Goal: Task Accomplishment & Management: Use online tool/utility

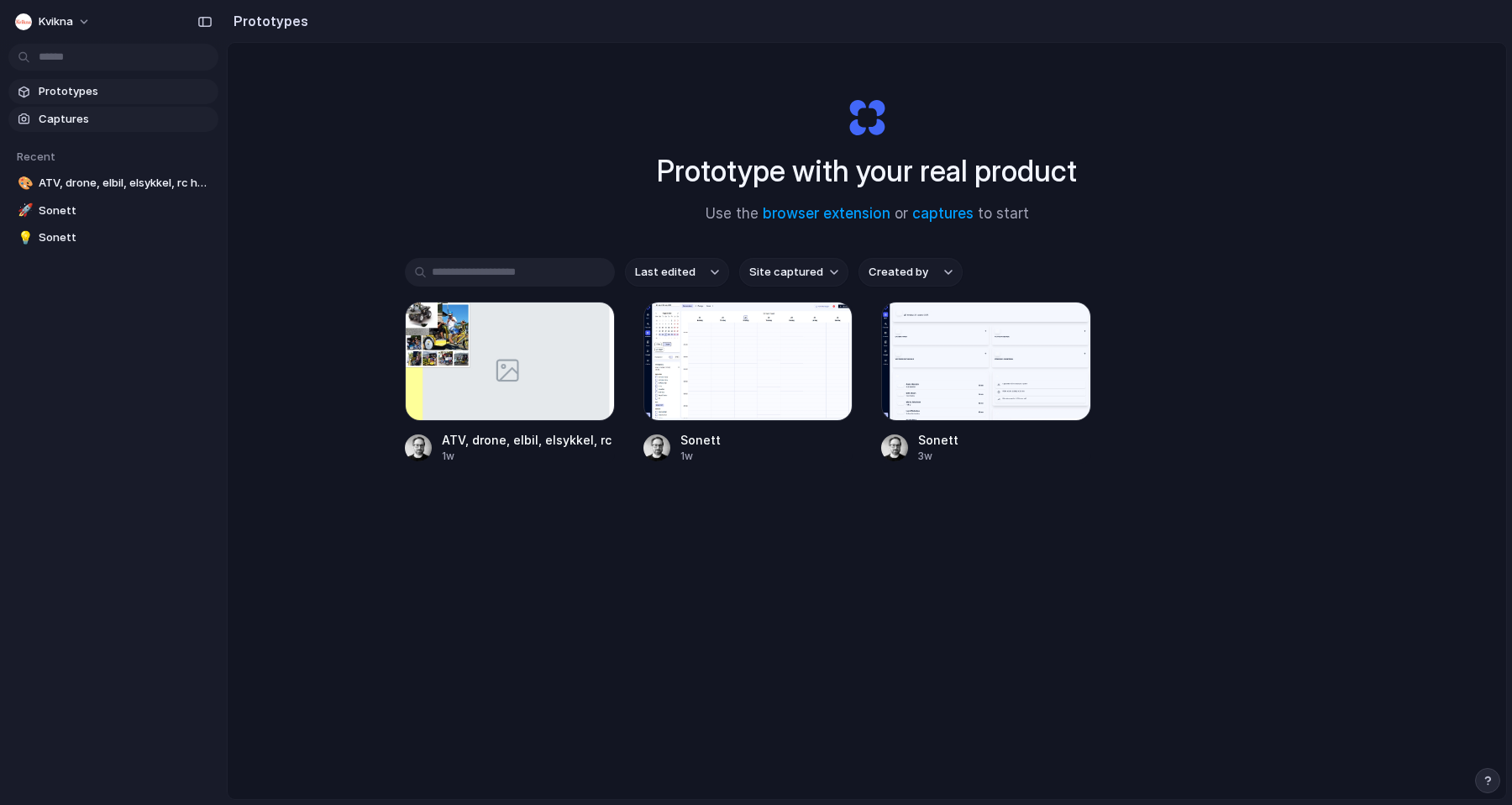
click at [86, 116] on span "Captures" at bounding box center [125, 119] width 173 height 17
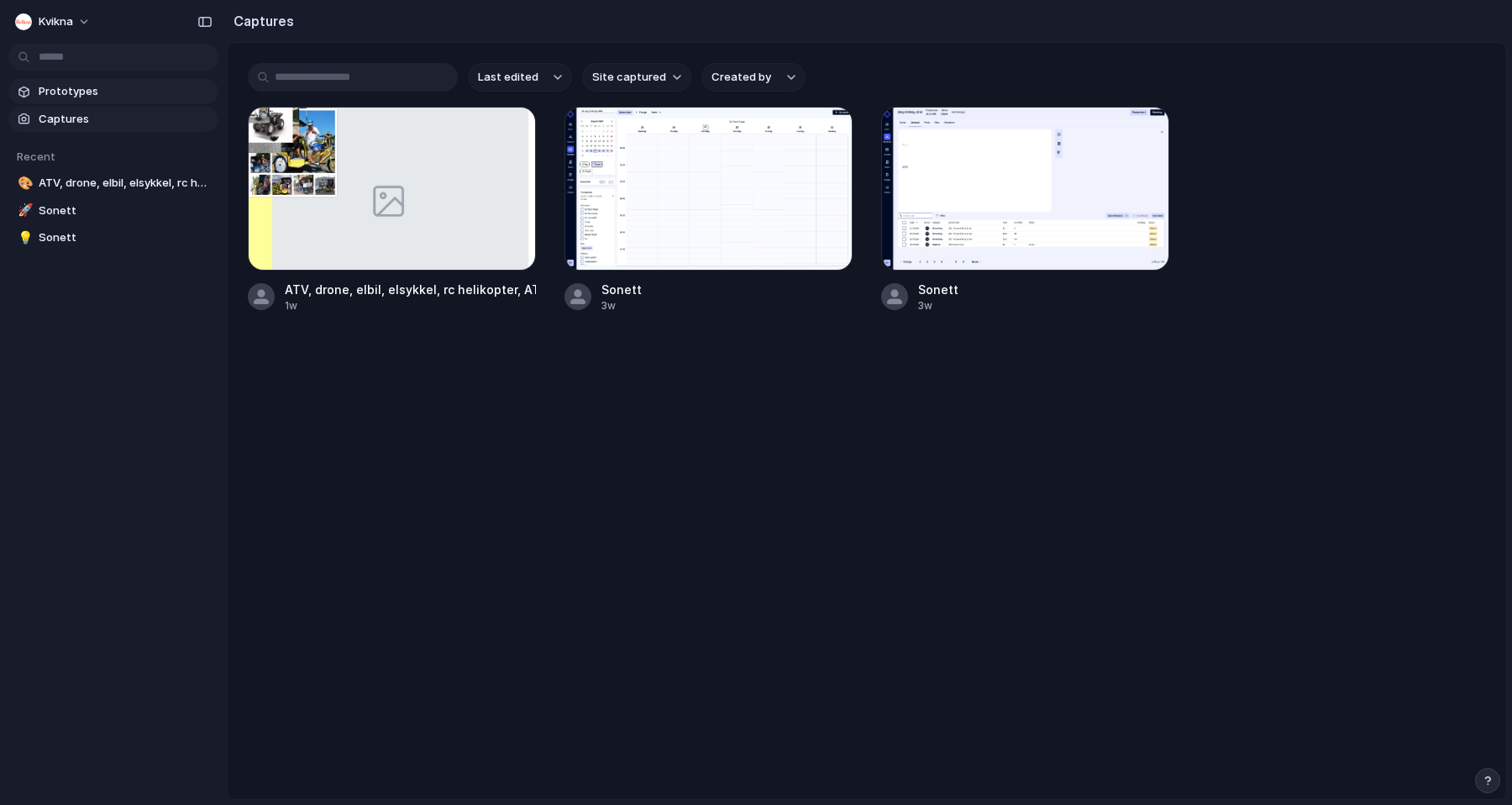
click at [141, 95] on span "Prototypes" at bounding box center [125, 91] width 173 height 17
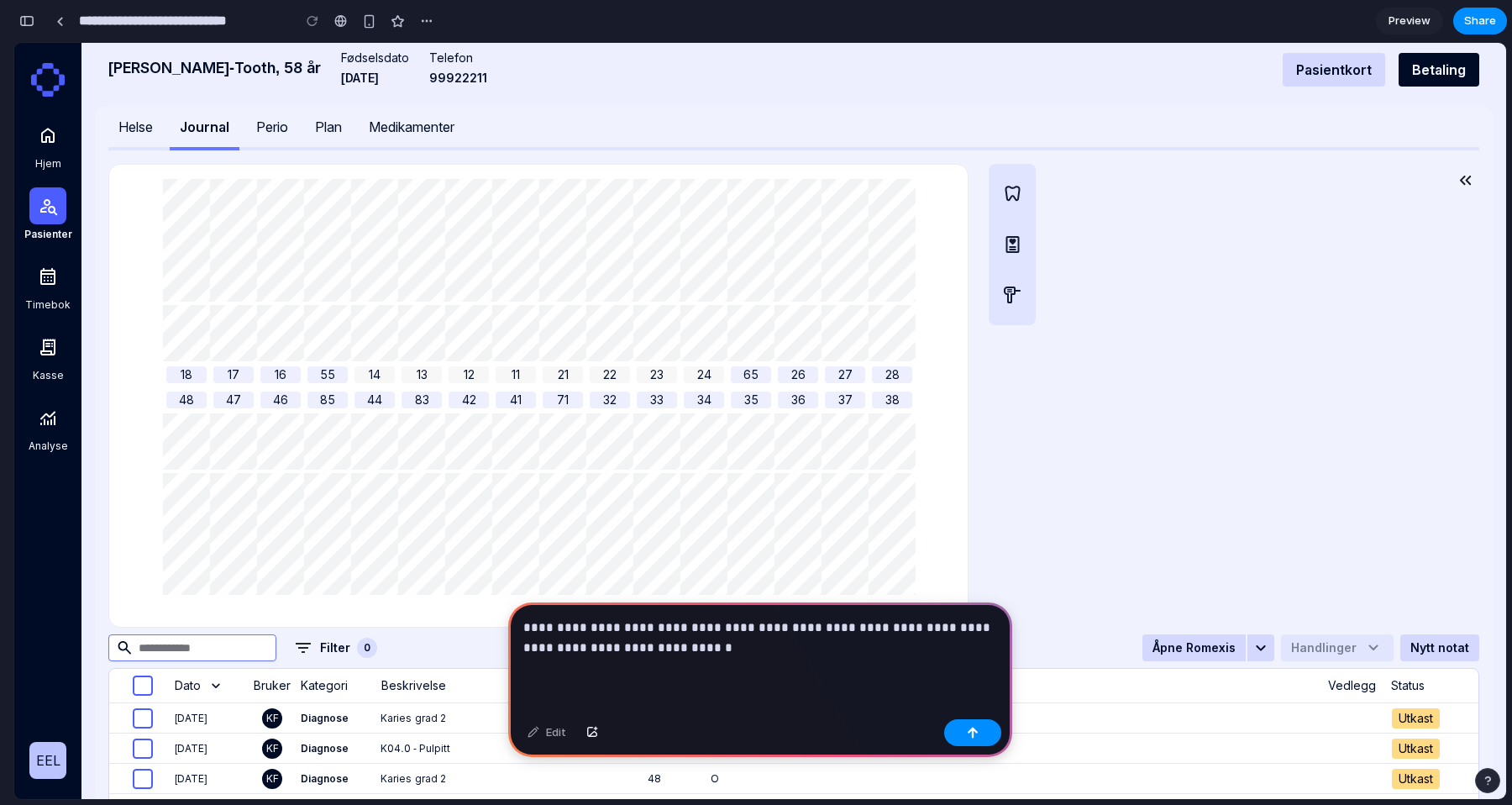
click at [772, 625] on p "**********" at bounding box center [761, 638] width 474 height 41
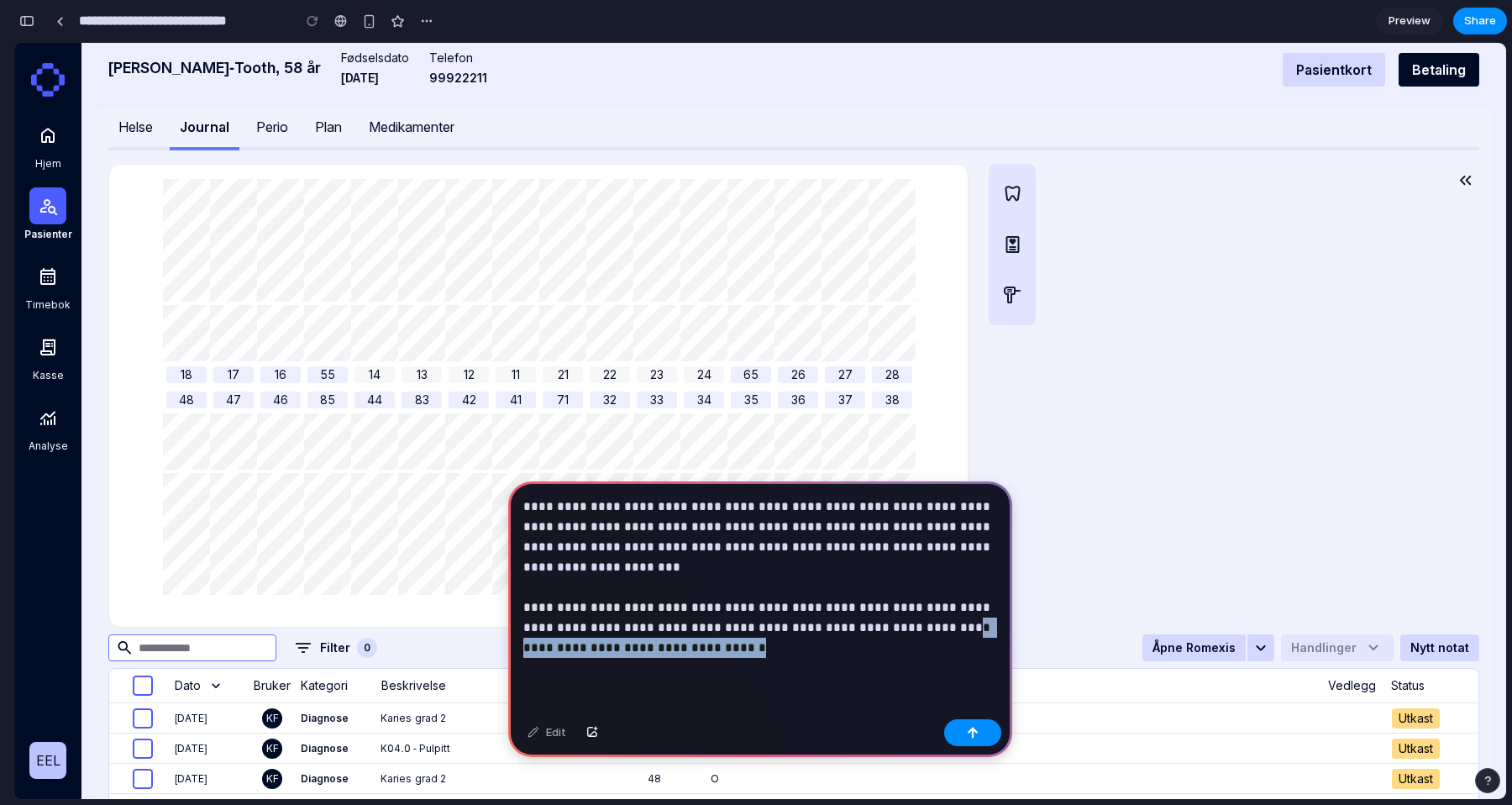
click at [869, 627] on p "**********" at bounding box center [761, 577] width 474 height 162
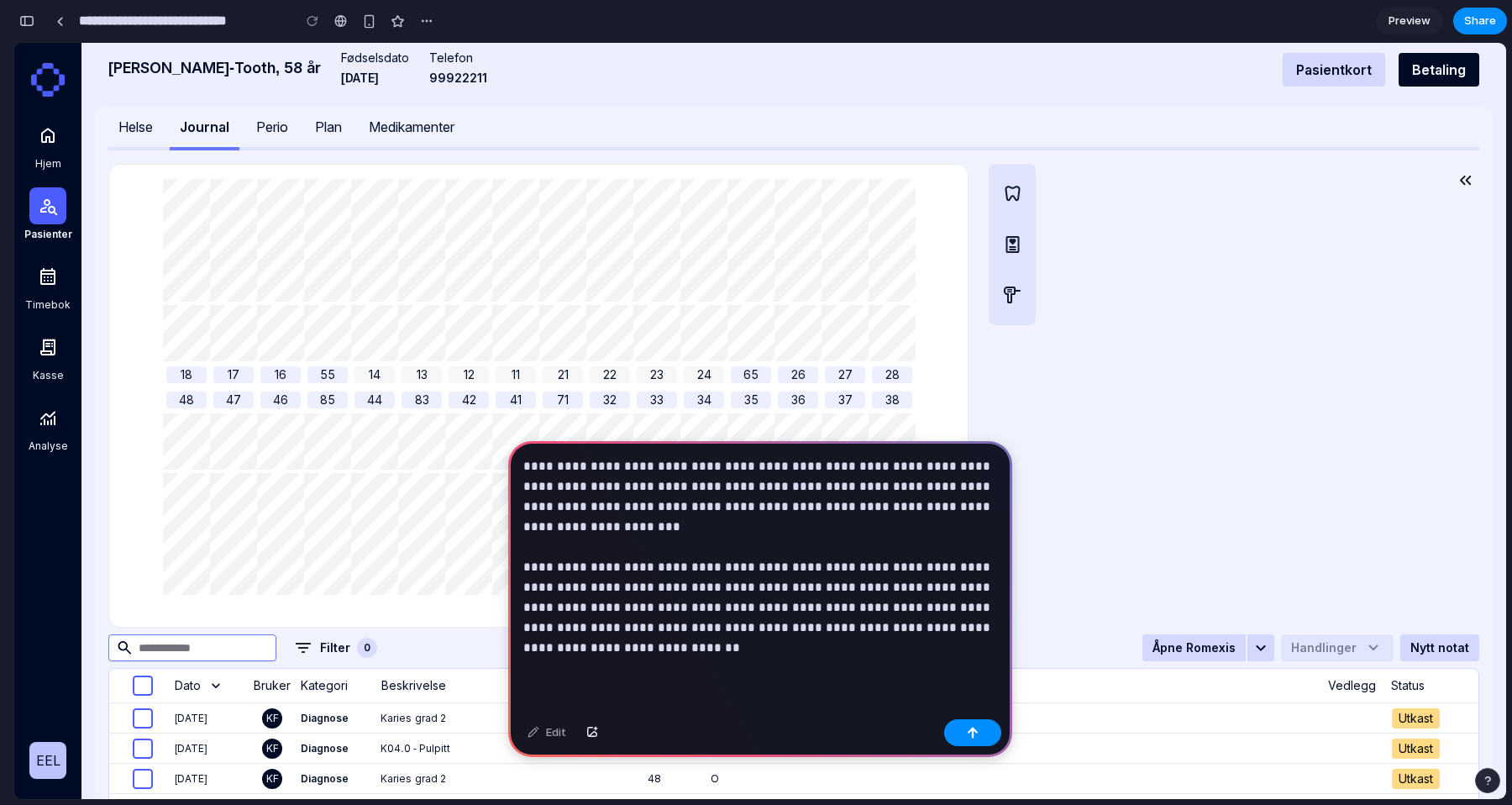
click at [794, 607] on p "**********" at bounding box center [761, 557] width 474 height 201
click at [553, 622] on p "**********" at bounding box center [761, 557] width 474 height 201
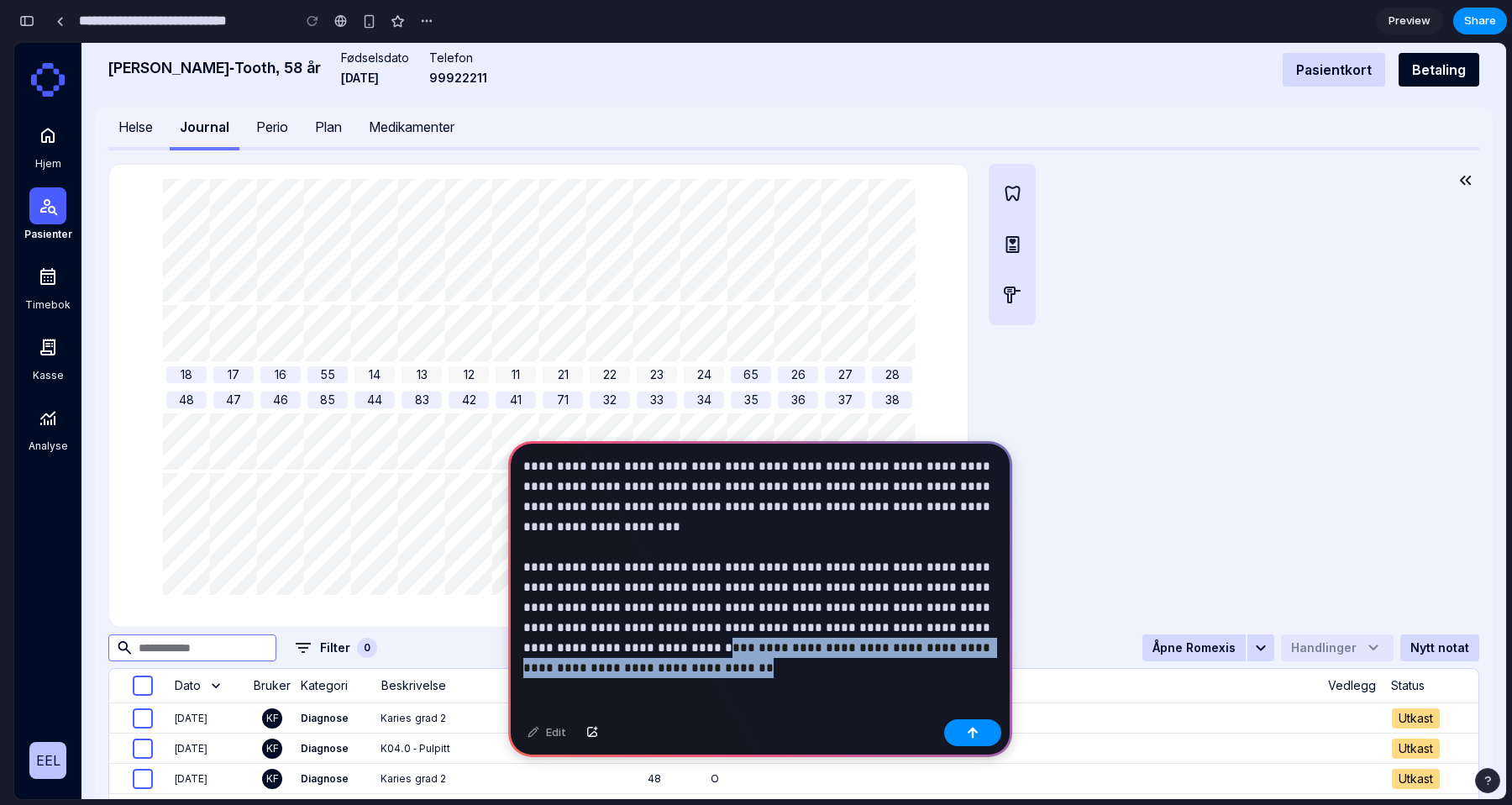
click at [969, 644] on p "**********" at bounding box center [761, 557] width 474 height 201
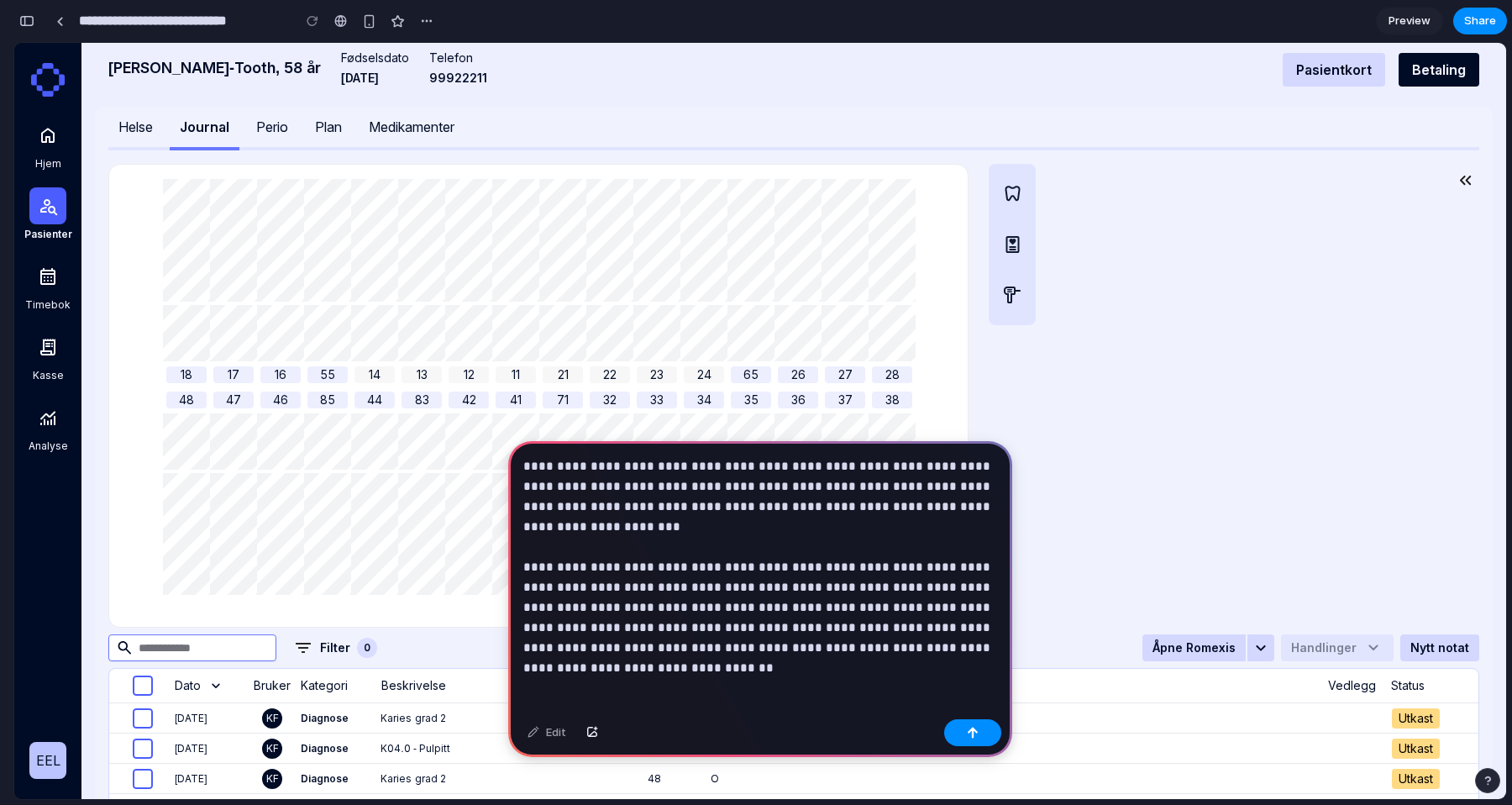
click at [641, 642] on p "**********" at bounding box center [761, 557] width 474 height 201
click at [525, 651] on p "**********" at bounding box center [761, 557] width 474 height 201
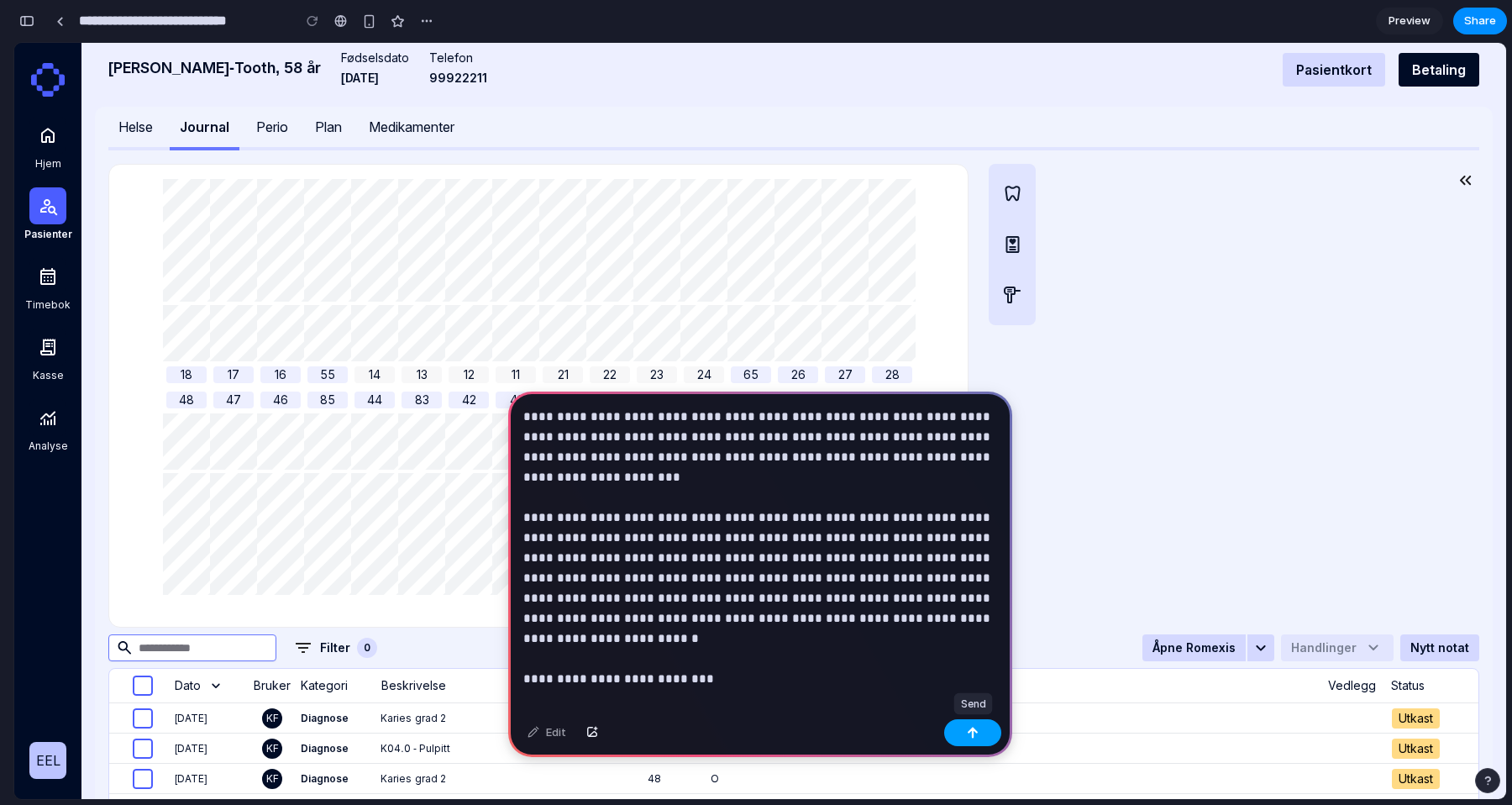
click at [970, 736] on div "button" at bounding box center [973, 733] width 12 height 12
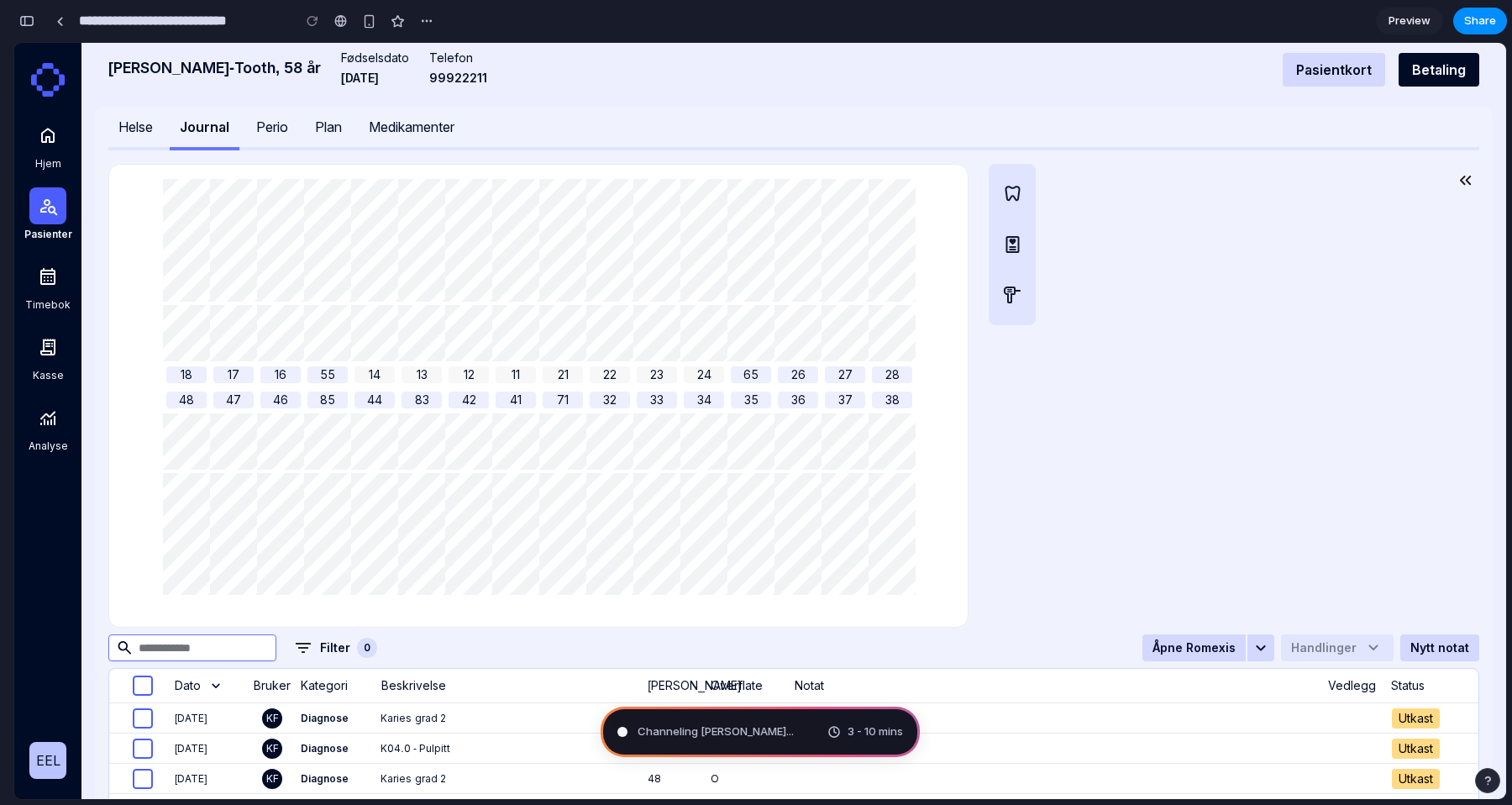
type input "**********"
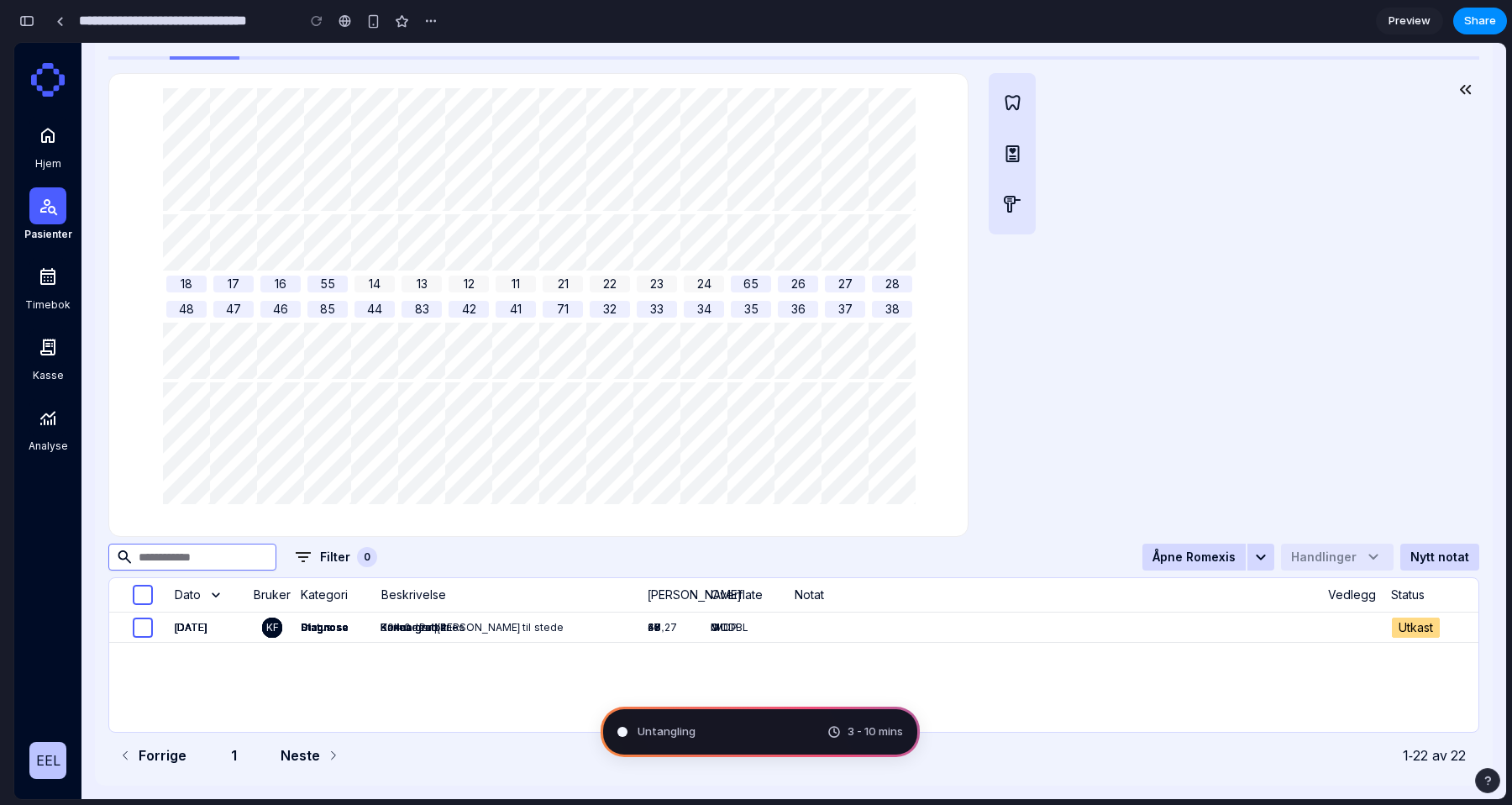
scroll to position [1094, 0]
click at [30, 25] on div "button" at bounding box center [27, 21] width 15 height 12
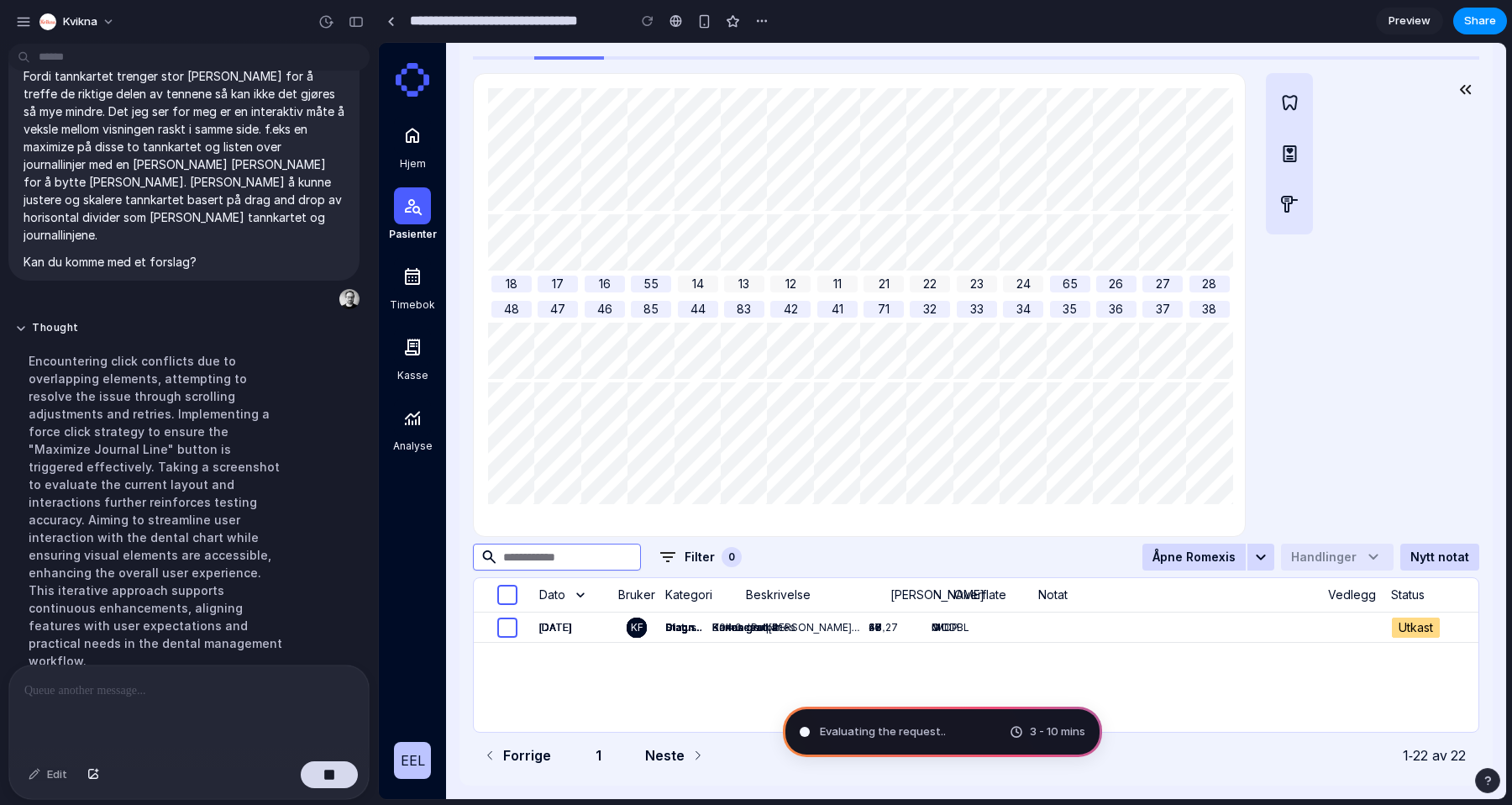
scroll to position [0, 0]
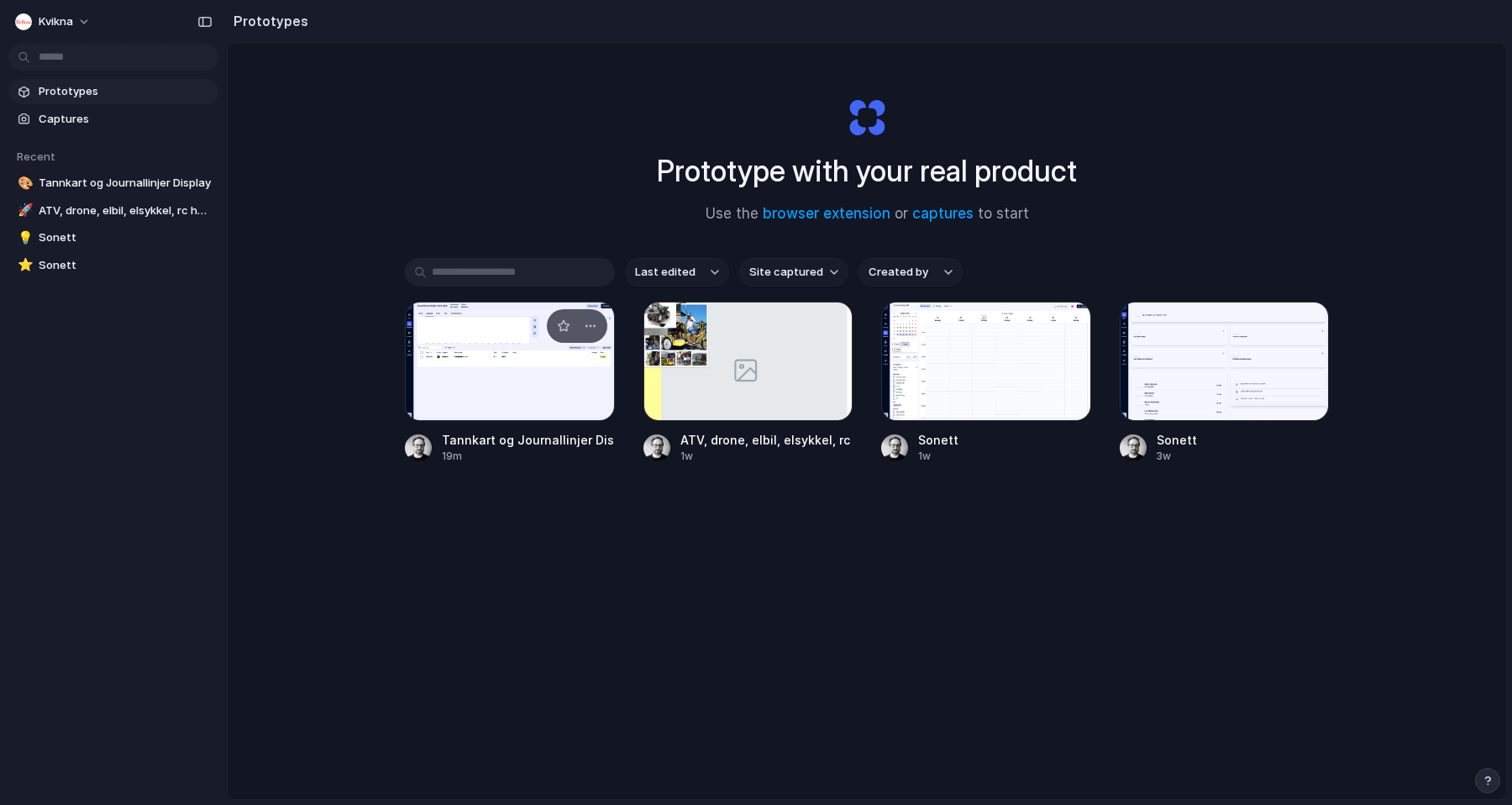
click at [535, 401] on div at bounding box center [510, 361] width 210 height 119
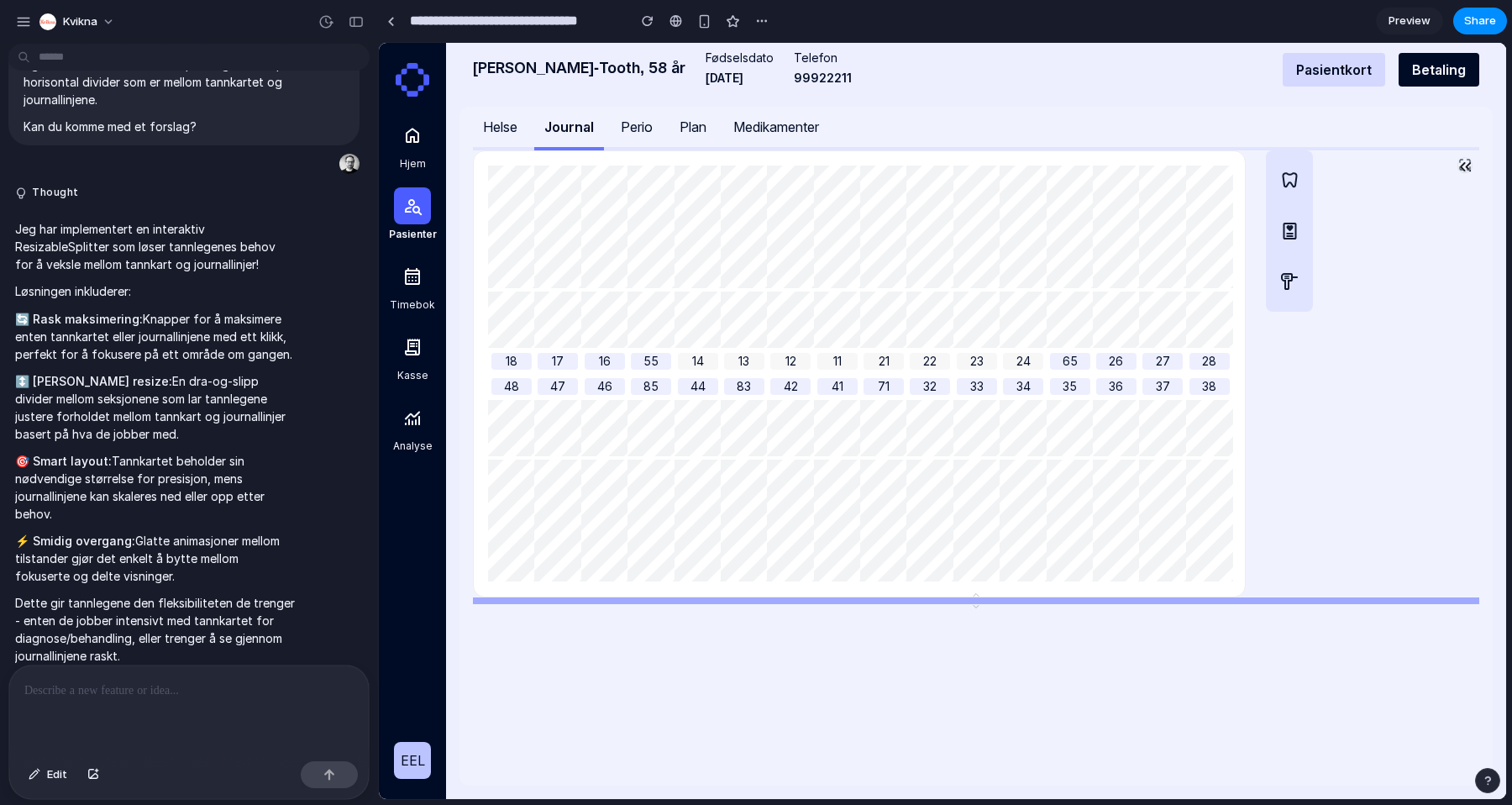
drag, startPoint x: 979, startPoint y: 598, endPoint x: 982, endPoint y: 775, distance: 177.0
click at [983, 776] on div "18 17 16 55 14 13 12 11 21 22 23 24 65 26 27 28 48 47 46 85 44 83 42 41 71 32 3…" at bounding box center [976, 468] width 1007 height 636
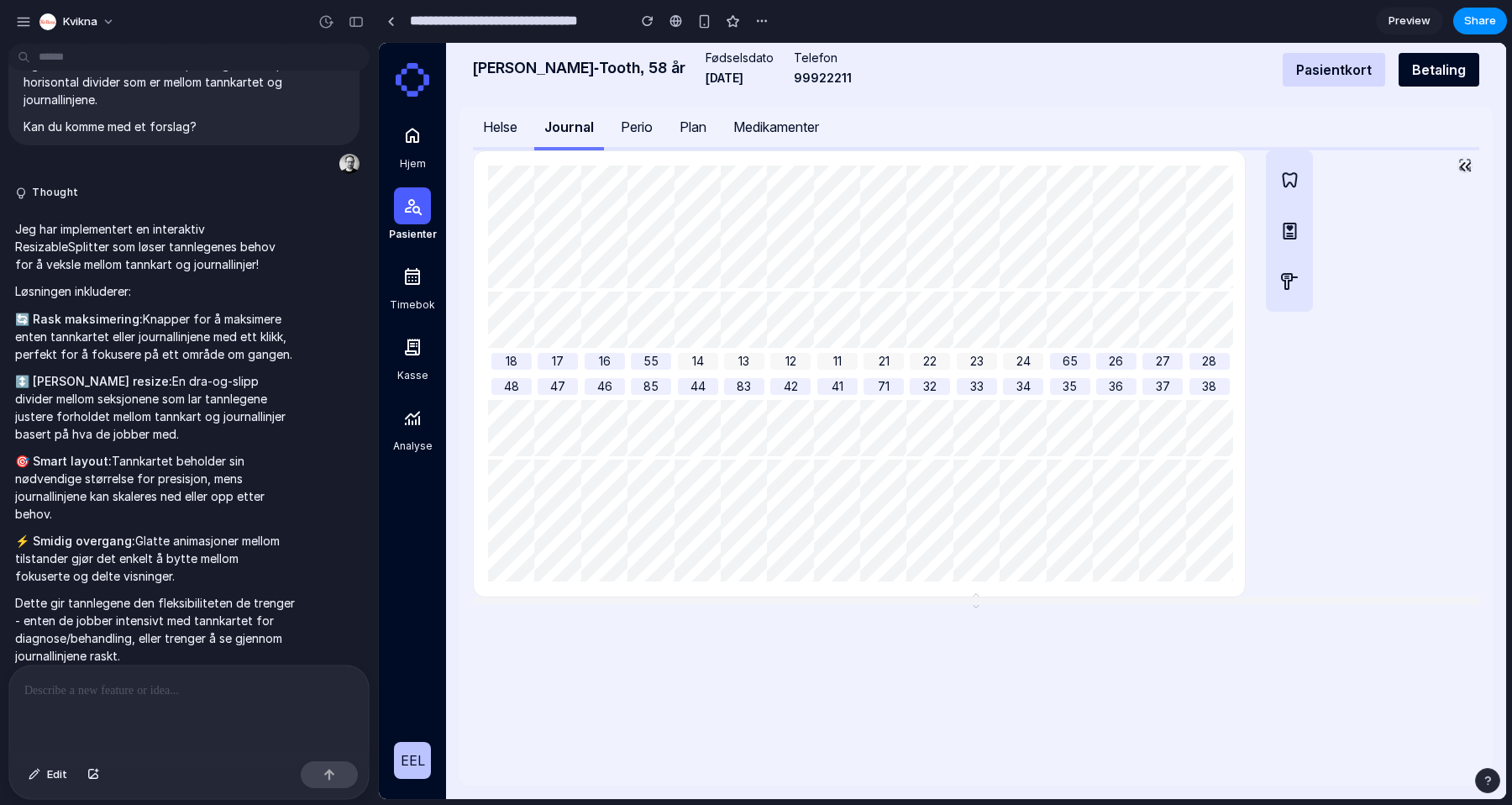
click at [1465, 163] on icon at bounding box center [1465, 165] width 14 height 14
click at [358, 21] on div "button" at bounding box center [356, 22] width 15 height 12
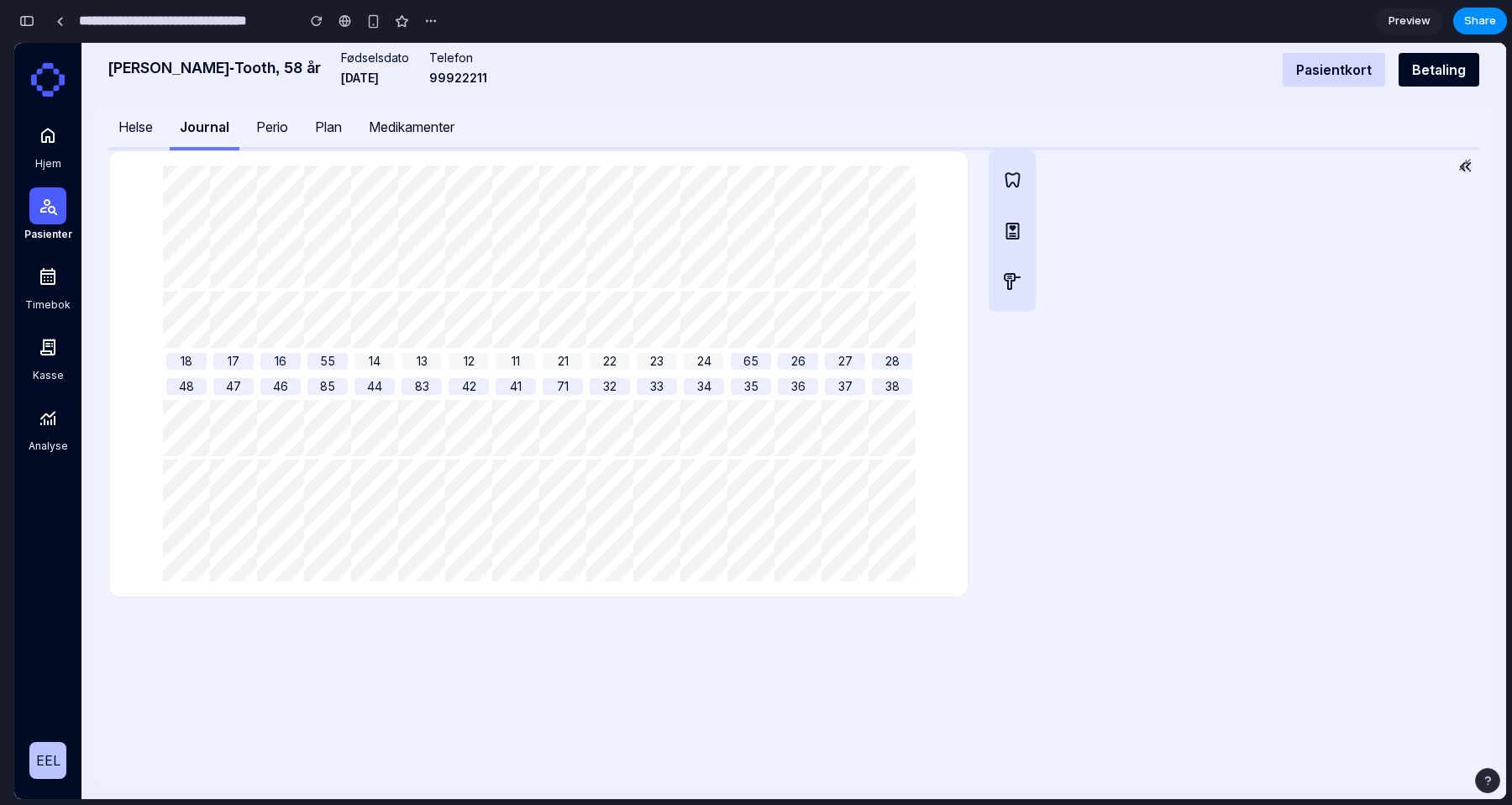
click at [664, 202] on div "18 17 16 55 14 13 12 11 21 22 23 24 65 26 27 28 48 47 46 85 44 83 42 41 71 32 3…" at bounding box center [794, 374] width 1372 height 447
click at [932, 177] on div "18 17 16 55 14 13 12 11 21 22 23 24 65 26 27 28 48 47 46 85 44 83 42 41 71 32 3…" at bounding box center [538, 374] width 832 height 419
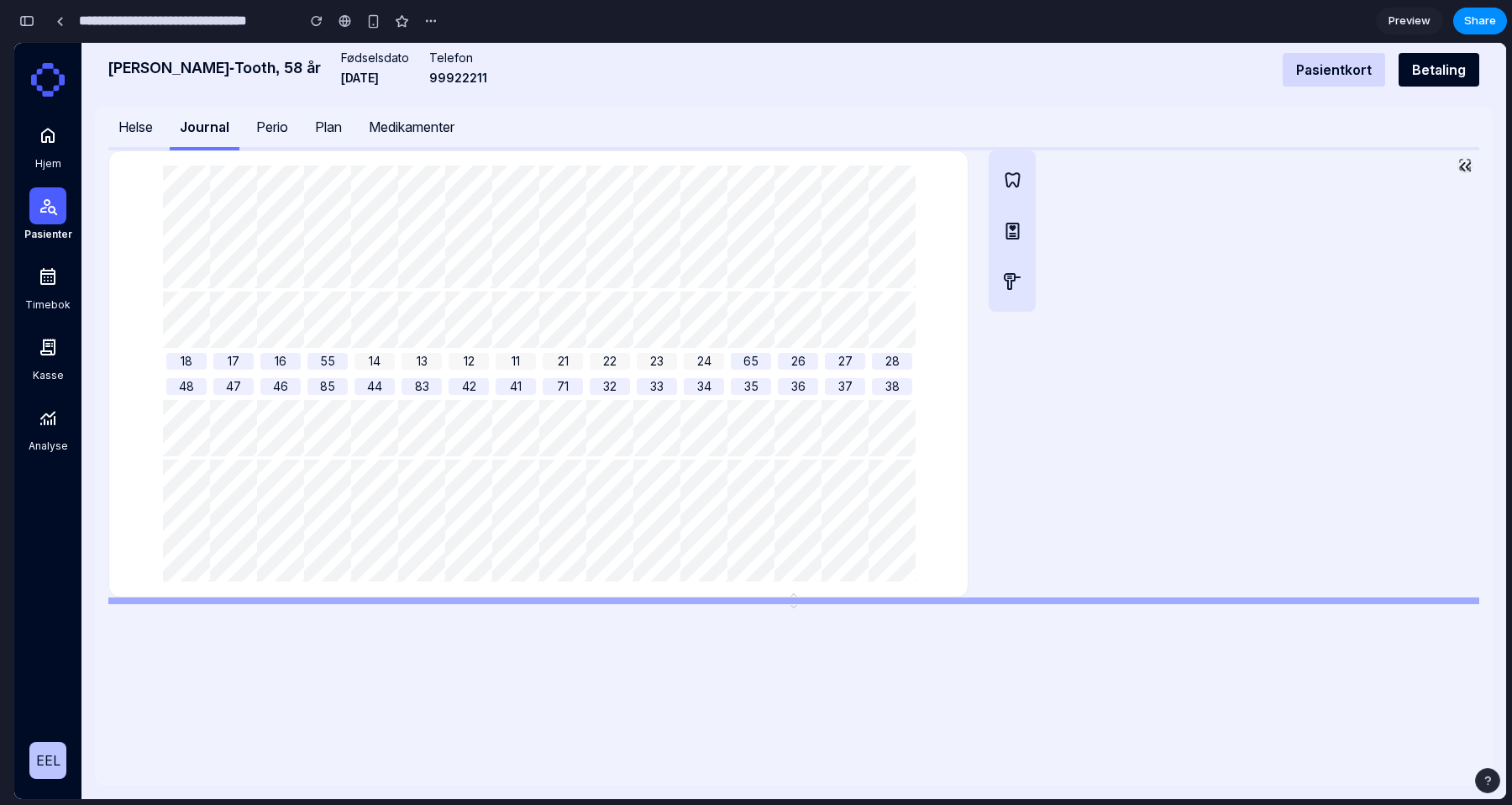
drag, startPoint x: 788, startPoint y: 598, endPoint x: 774, endPoint y: 788, distance: 190.5
click at [774, 788] on div "Jonas Sonett Bright-Tooth, 58 år Fødselsdato 20.03.1967 Telefon 99922211 Pasie…" at bounding box center [794, 422] width 1425 height 757
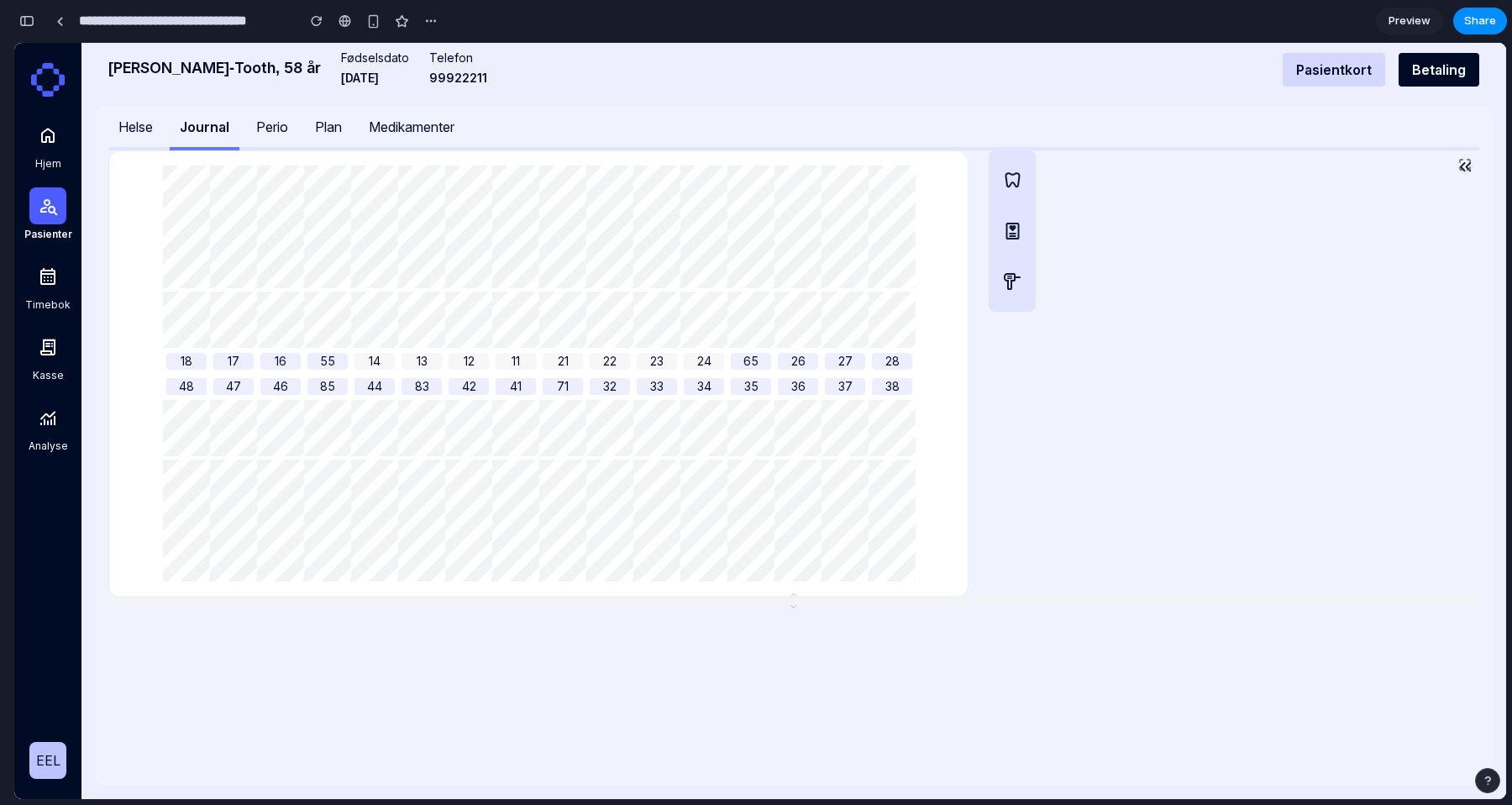
click at [1468, 167] on icon at bounding box center [1465, 165] width 14 height 14
click at [1467, 176] on icon "button" at bounding box center [1466, 168] width 20 height 20
click at [1465, 167] on icon at bounding box center [1465, 165] width 14 height 14
click at [1464, 163] on icon at bounding box center [1465, 165] width 14 height 14
click at [26, 15] on div "button" at bounding box center [27, 21] width 15 height 12
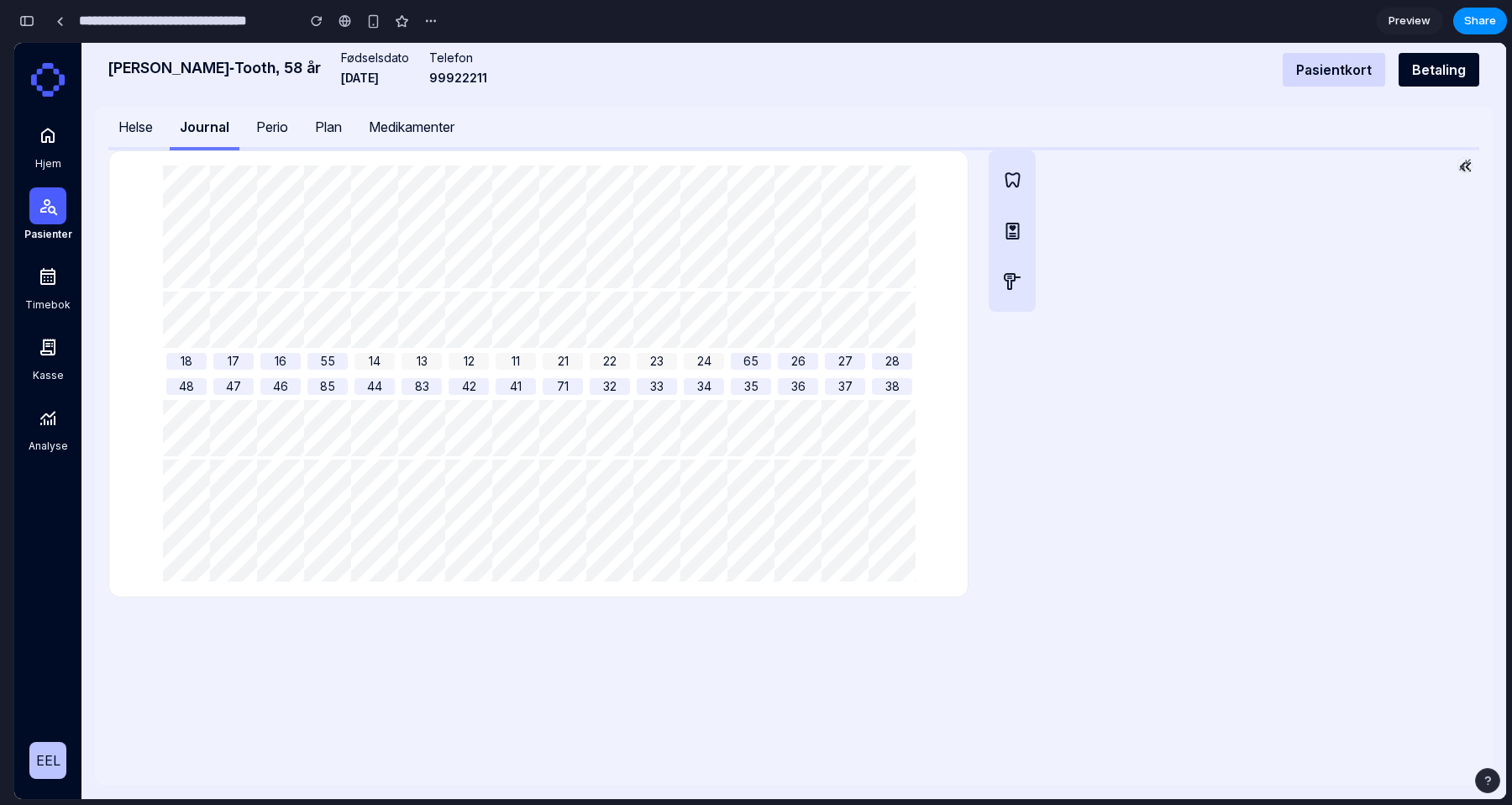
scroll to position [259, 0]
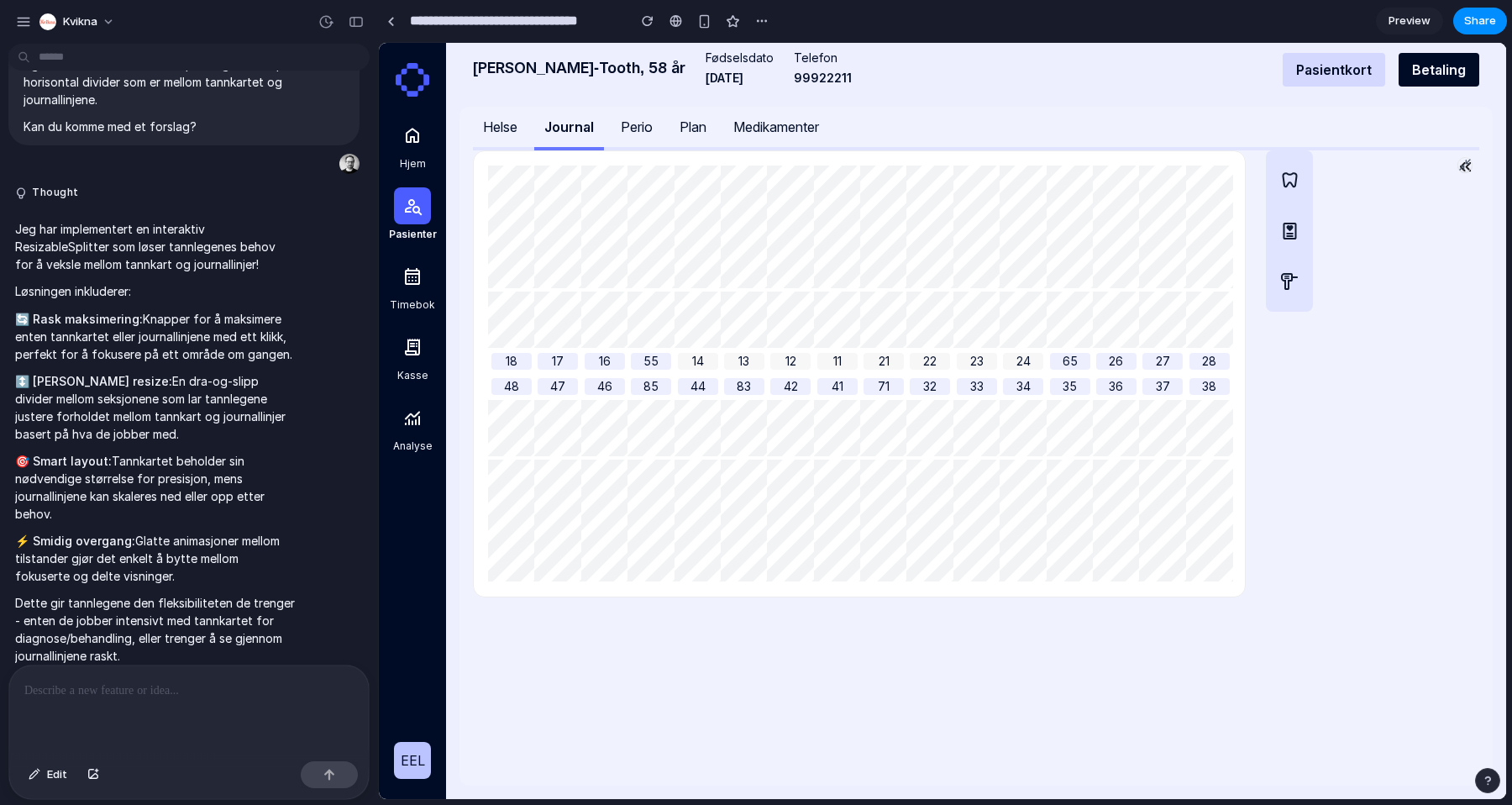
click at [113, 690] on p at bounding box center [189, 691] width 329 height 20
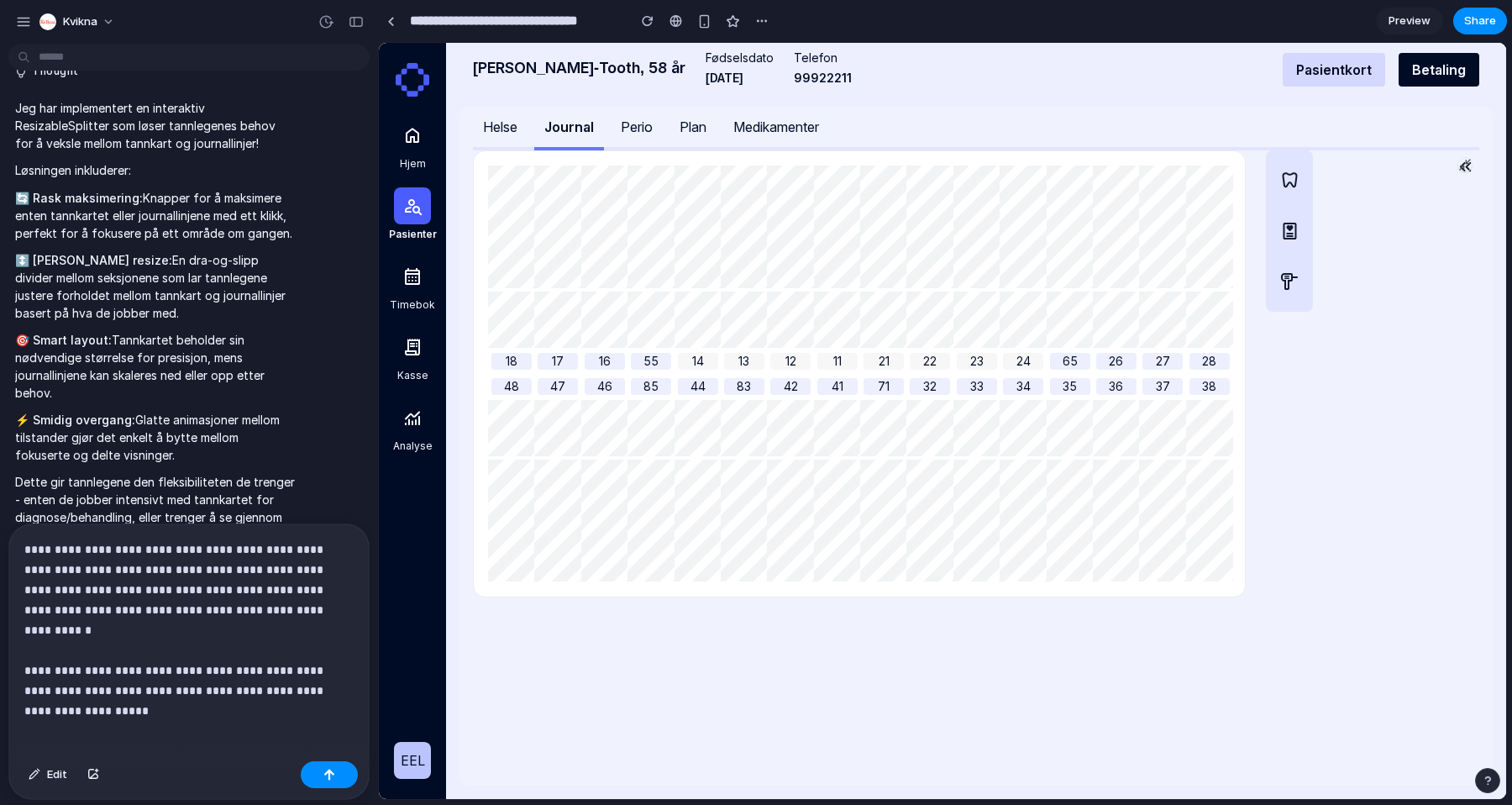
scroll to position [400, 0]
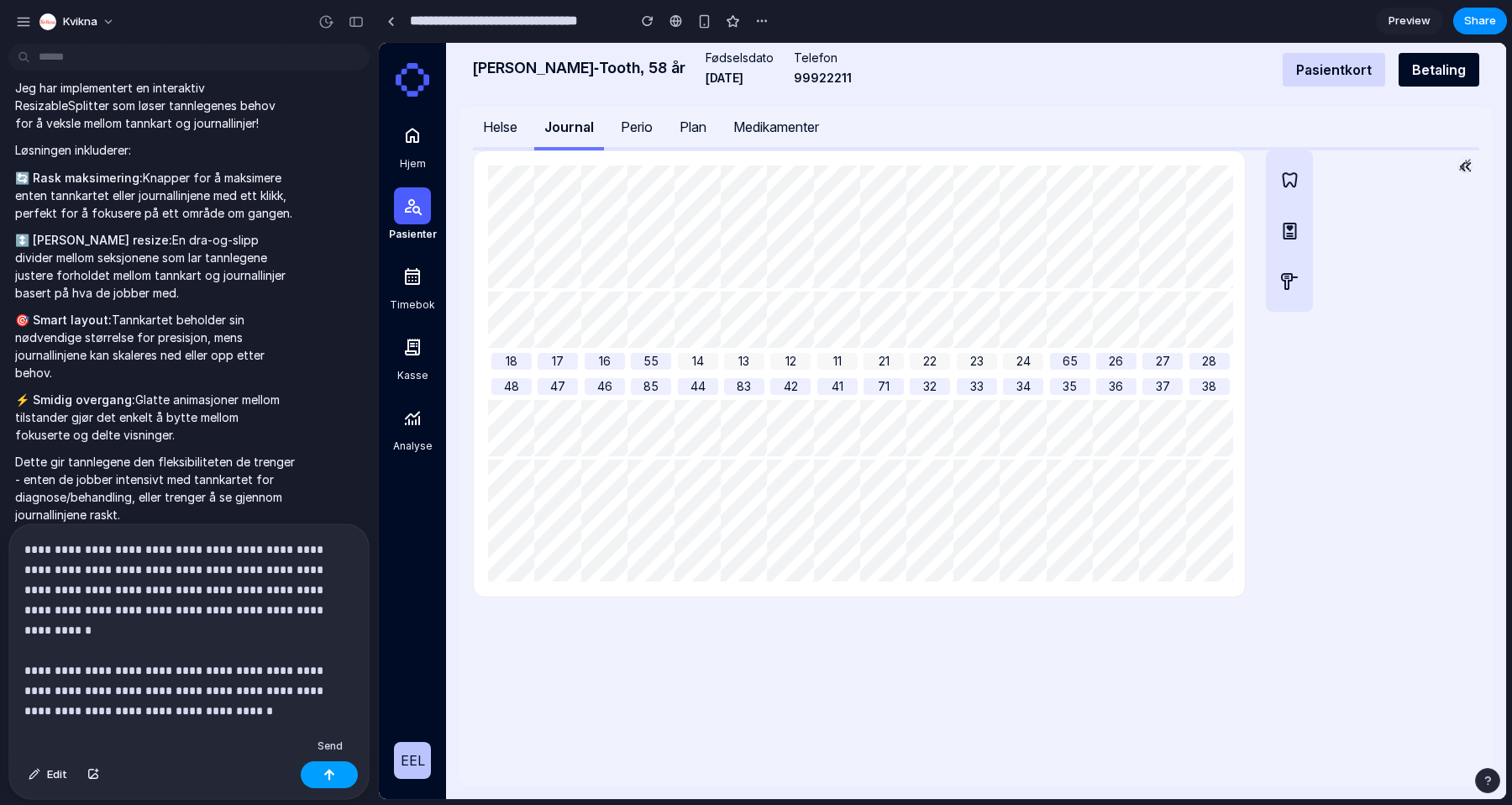
click at [335, 783] on button "button" at bounding box center [330, 775] width 58 height 27
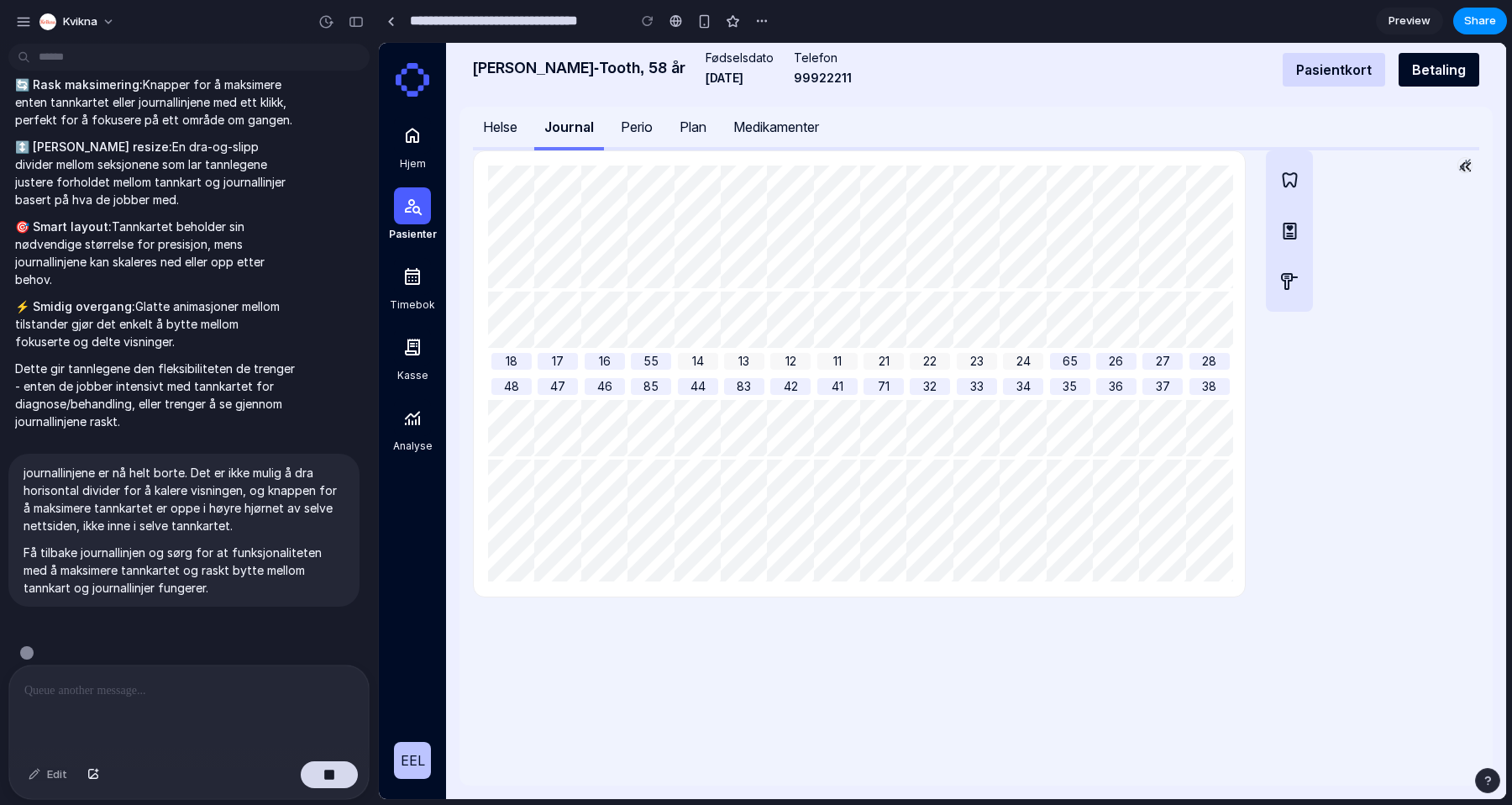
scroll to position [493, 0]
click at [638, 136] on div "Perio" at bounding box center [637, 127] width 32 height 20
click at [712, 135] on button "Plan" at bounding box center [693, 129] width 47 height 44
click at [1034, 629] on div "18 17 16 55 14 13 12 11 21 22 23 24 65 26 27 28 48 47 46 85 44 83 42 41 71 32 3…" at bounding box center [976, 468] width 1007 height 636
click at [1173, 127] on div "Helse Journal Perio Plan Medikamenter" at bounding box center [976, 129] width 1007 height 44
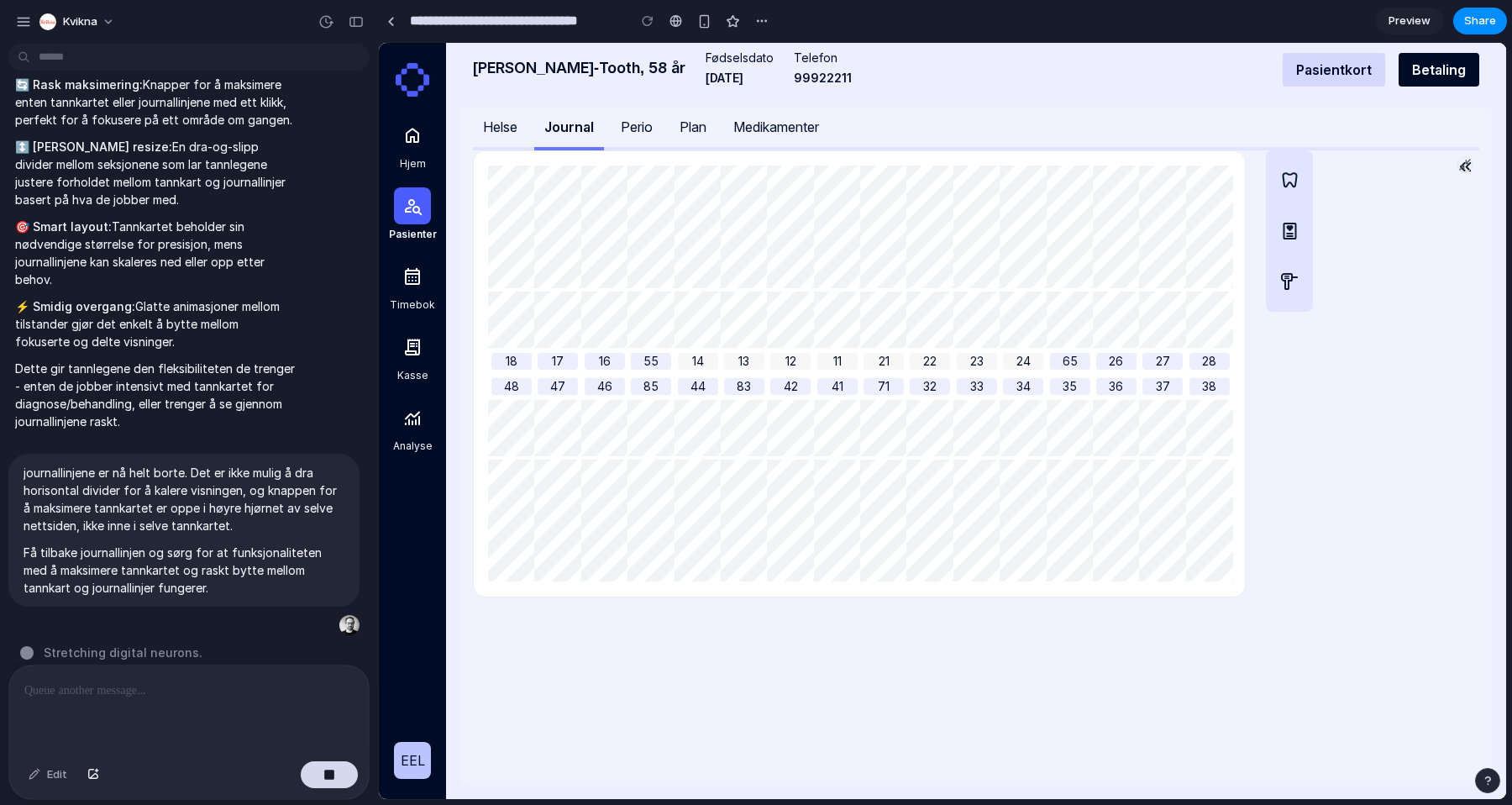
click at [1462, 166] on icon at bounding box center [1463, 168] width 3 height 3
click at [1462, 166] on icon at bounding box center [1465, 165] width 14 height 14
click at [1462, 166] on icon at bounding box center [1463, 168] width 3 height 3
click at [1462, 166] on icon at bounding box center [1465, 165] width 14 height 14
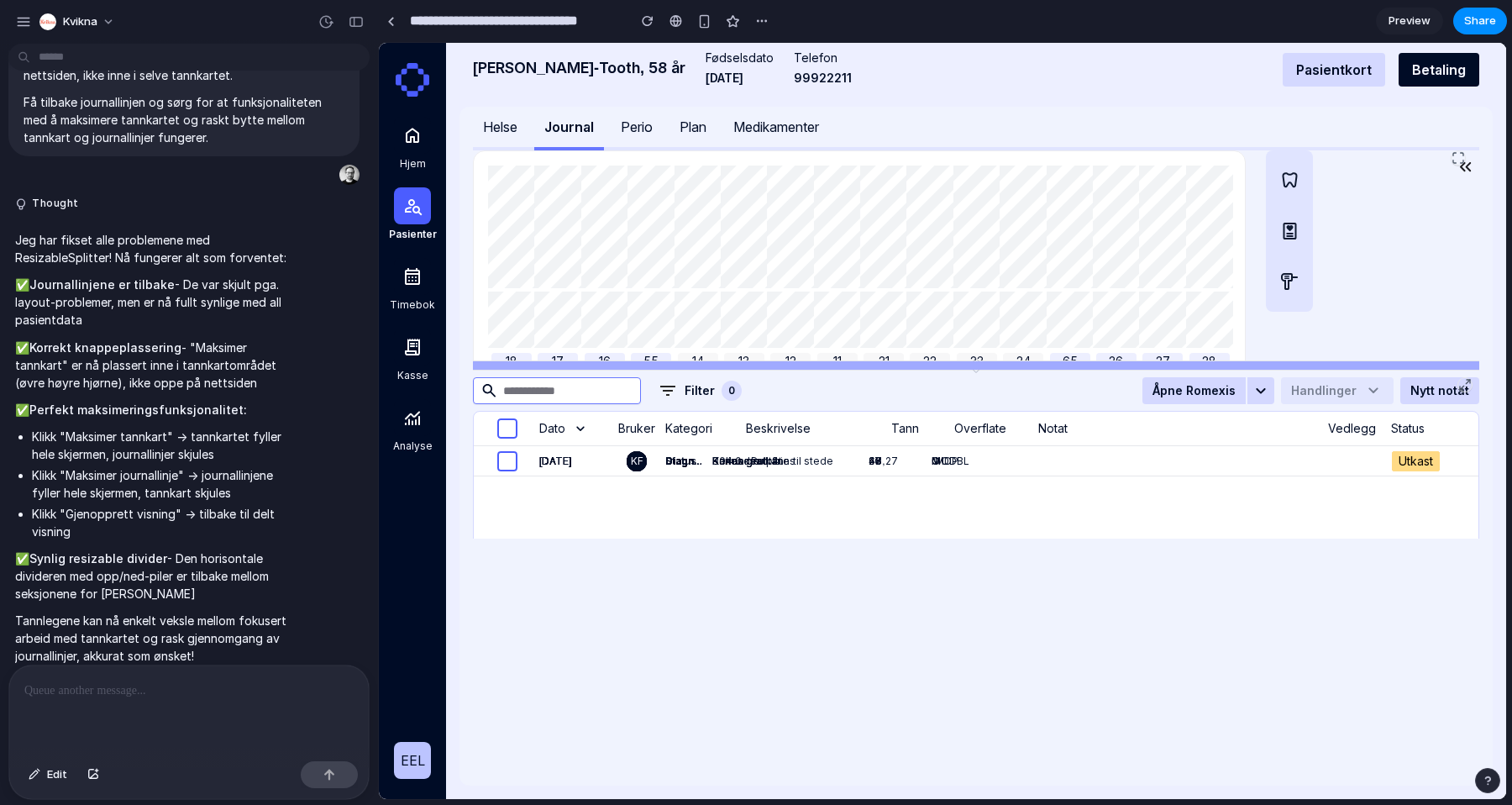
drag, startPoint x: 1006, startPoint y: 366, endPoint x: 1014, endPoint y: 509, distance: 143.2
click at [1014, 509] on div "18 17 16 55 14 13 12 11 21 22 23 24 65 26 27 28 48 47 46 85 44 83 42 41 71 32 3…" at bounding box center [976, 345] width 1007 height 389
drag, startPoint x: 906, startPoint y: 367, endPoint x: 906, endPoint y: 483, distance: 116.0
click at [906, 483] on div "18 17 16 55 14 13 12 11 21 22 23 24 65 26 27 28 48 47 46 85 44 83 42 41 71 32 3…" at bounding box center [976, 345] width 1007 height 389
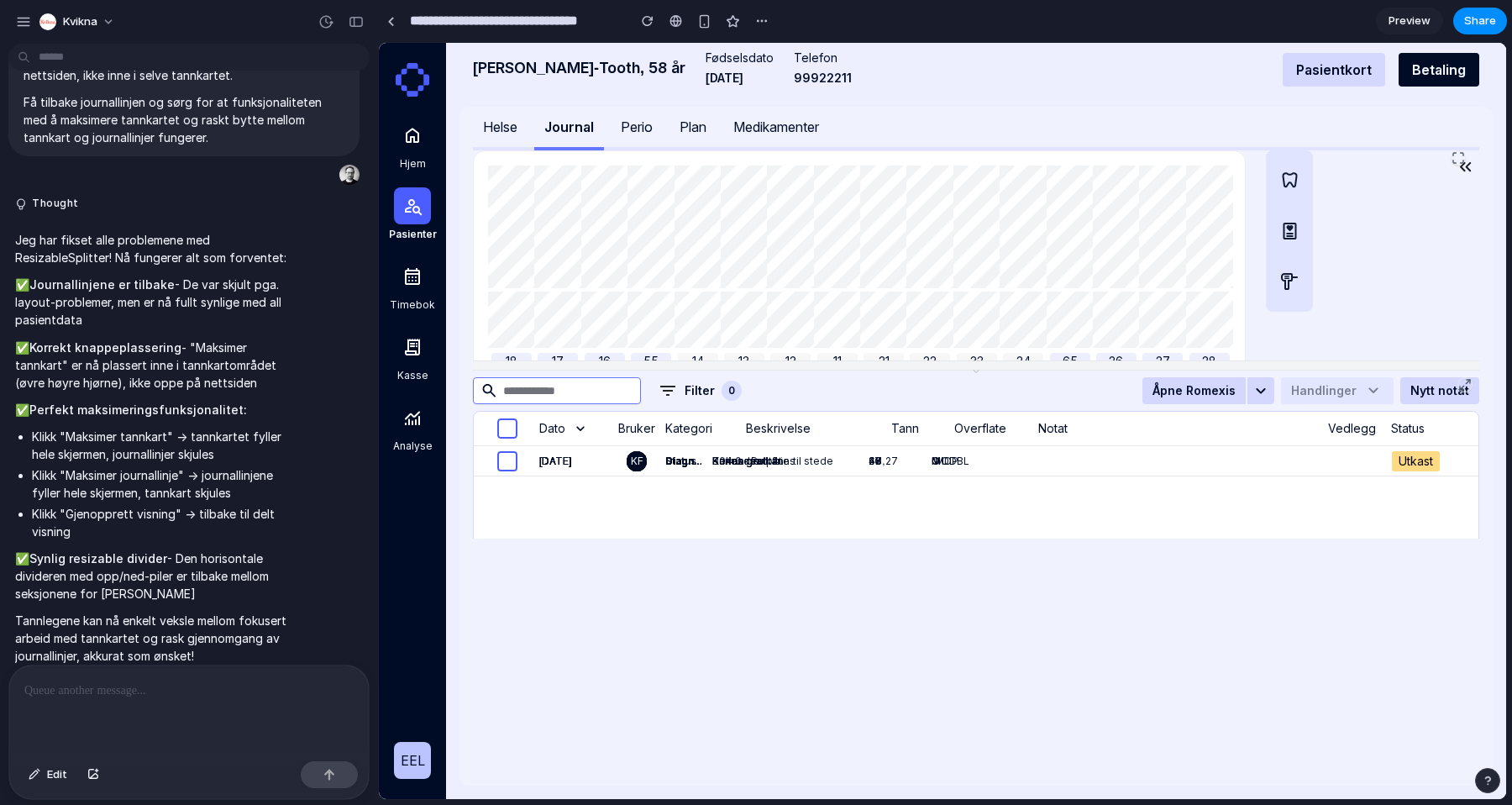
click at [1454, 156] on icon at bounding box center [1454, 154] width 3 height 3
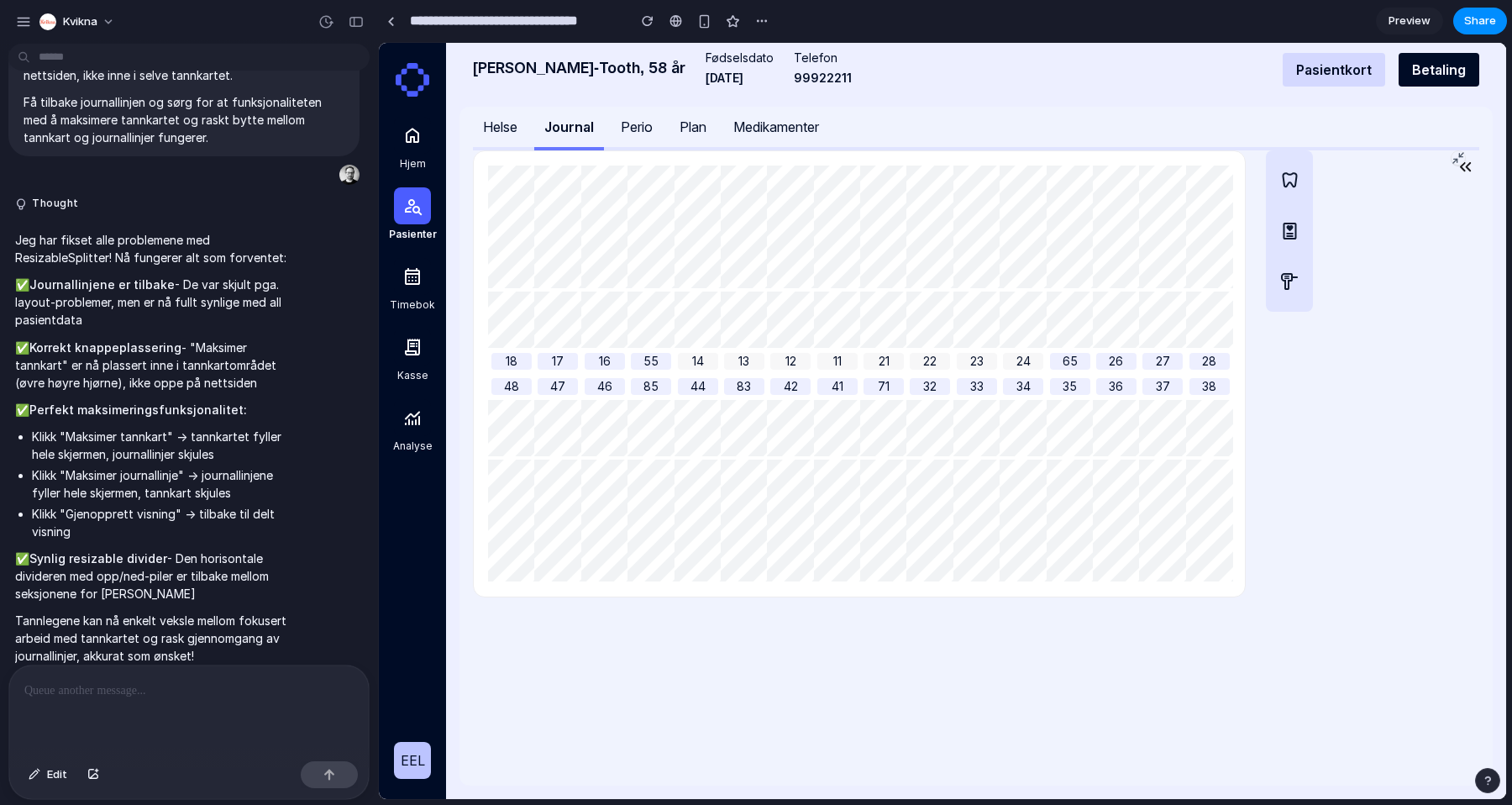
click at [1456, 157] on icon at bounding box center [1459, 158] width 14 height 14
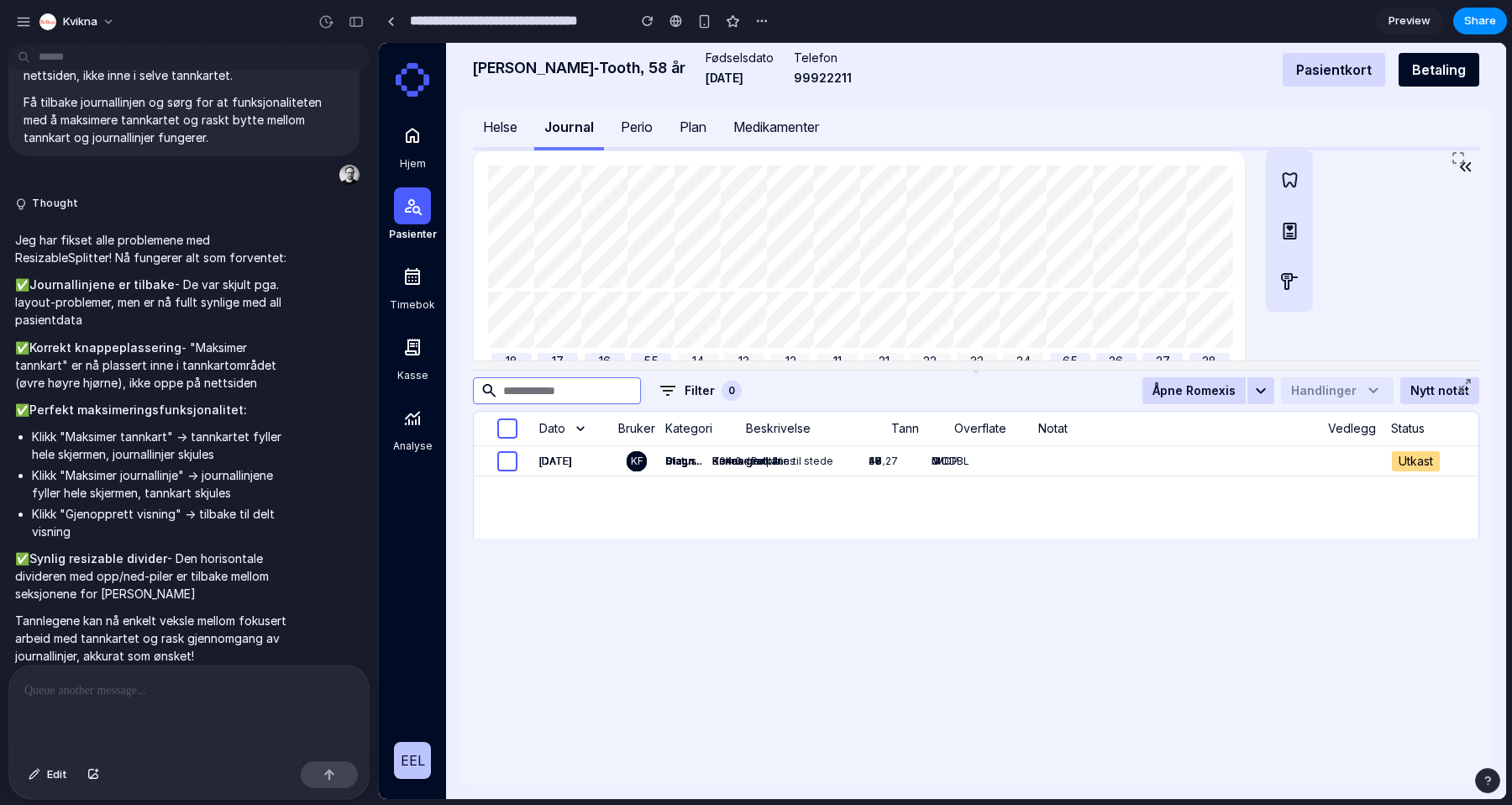
click at [1465, 384] on icon at bounding box center [1465, 385] width 14 height 14
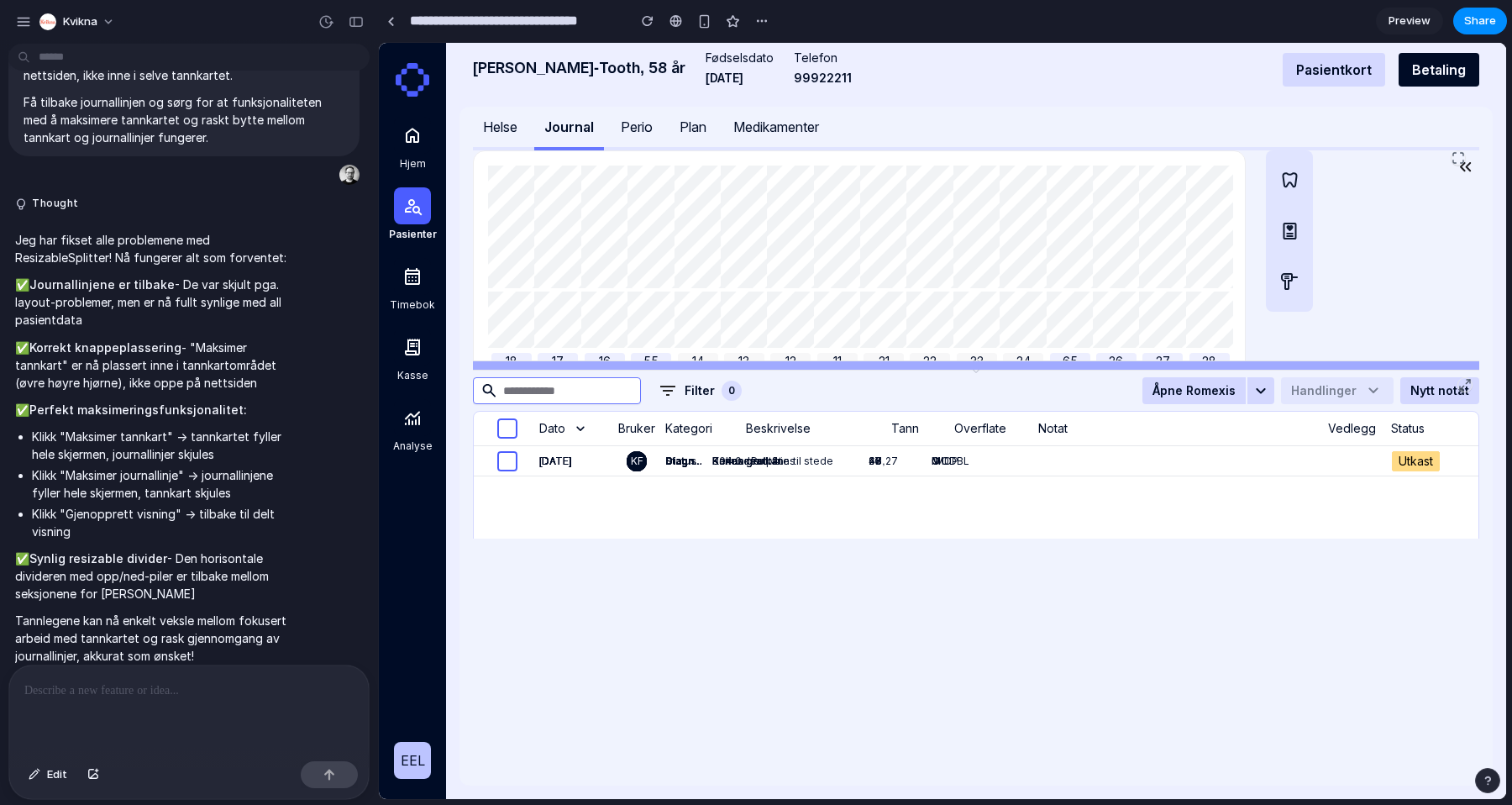
click at [948, 300] on div "18 17 16 55 14 13 12 11 21 22 23 24 65 26 27 28 48 47 46 85 44 83 42 41 71 32 3…" at bounding box center [976, 345] width 1007 height 389
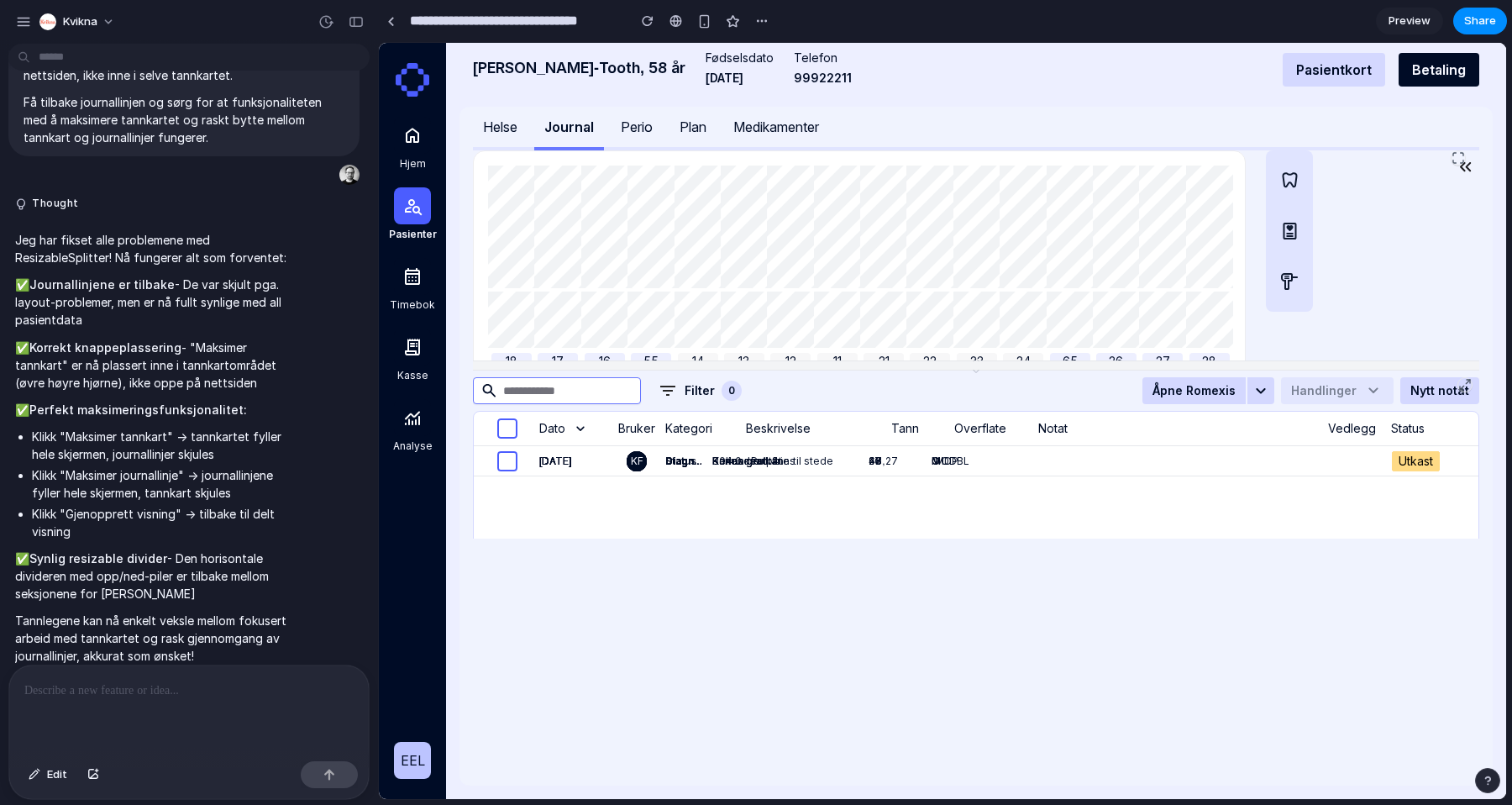
click at [1462, 169] on icon "button" at bounding box center [1465, 167] width 11 height 9
click at [1456, 156] on icon at bounding box center [1459, 158] width 14 height 14
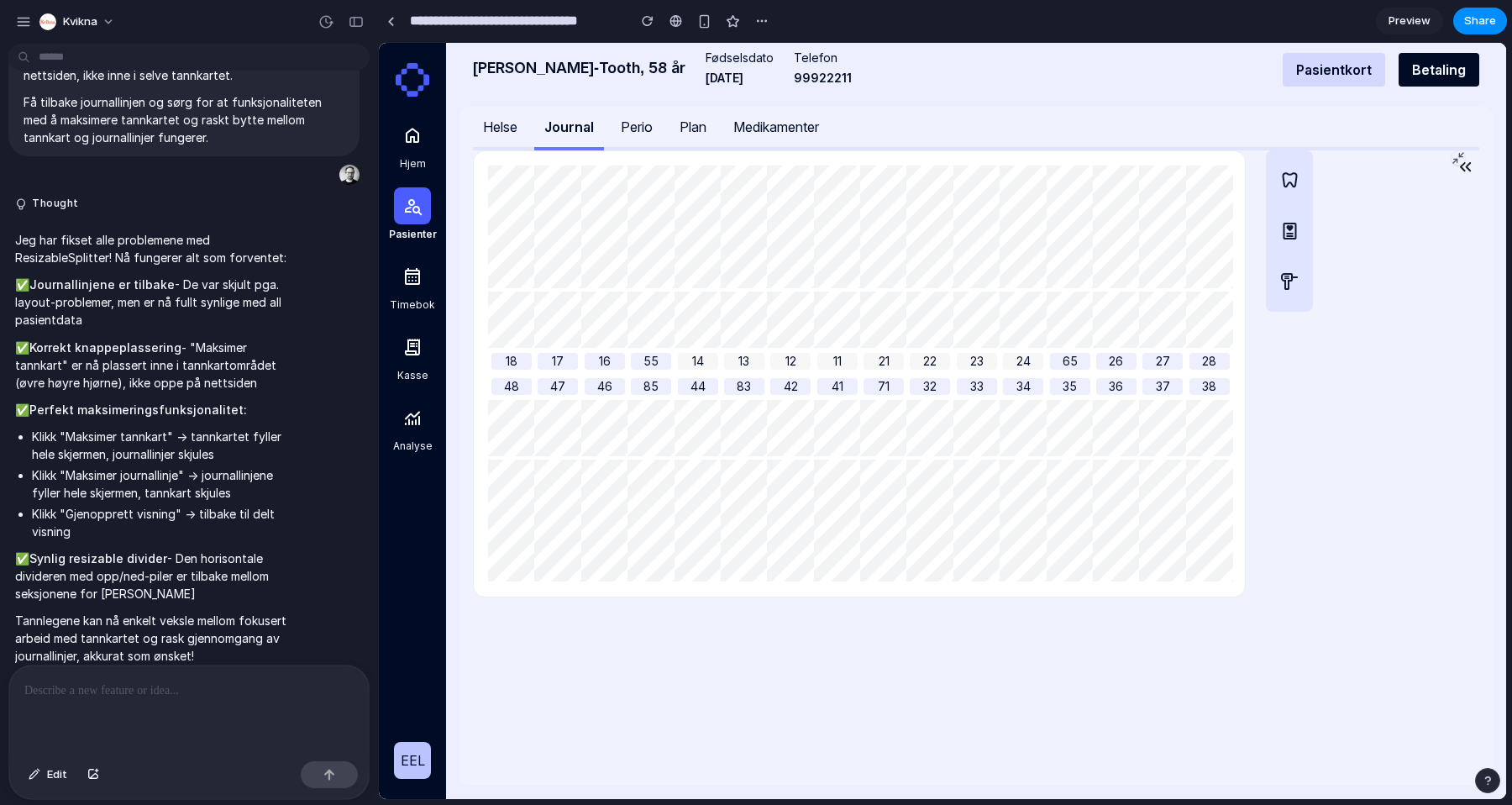
click at [1456, 156] on icon at bounding box center [1459, 158] width 14 height 14
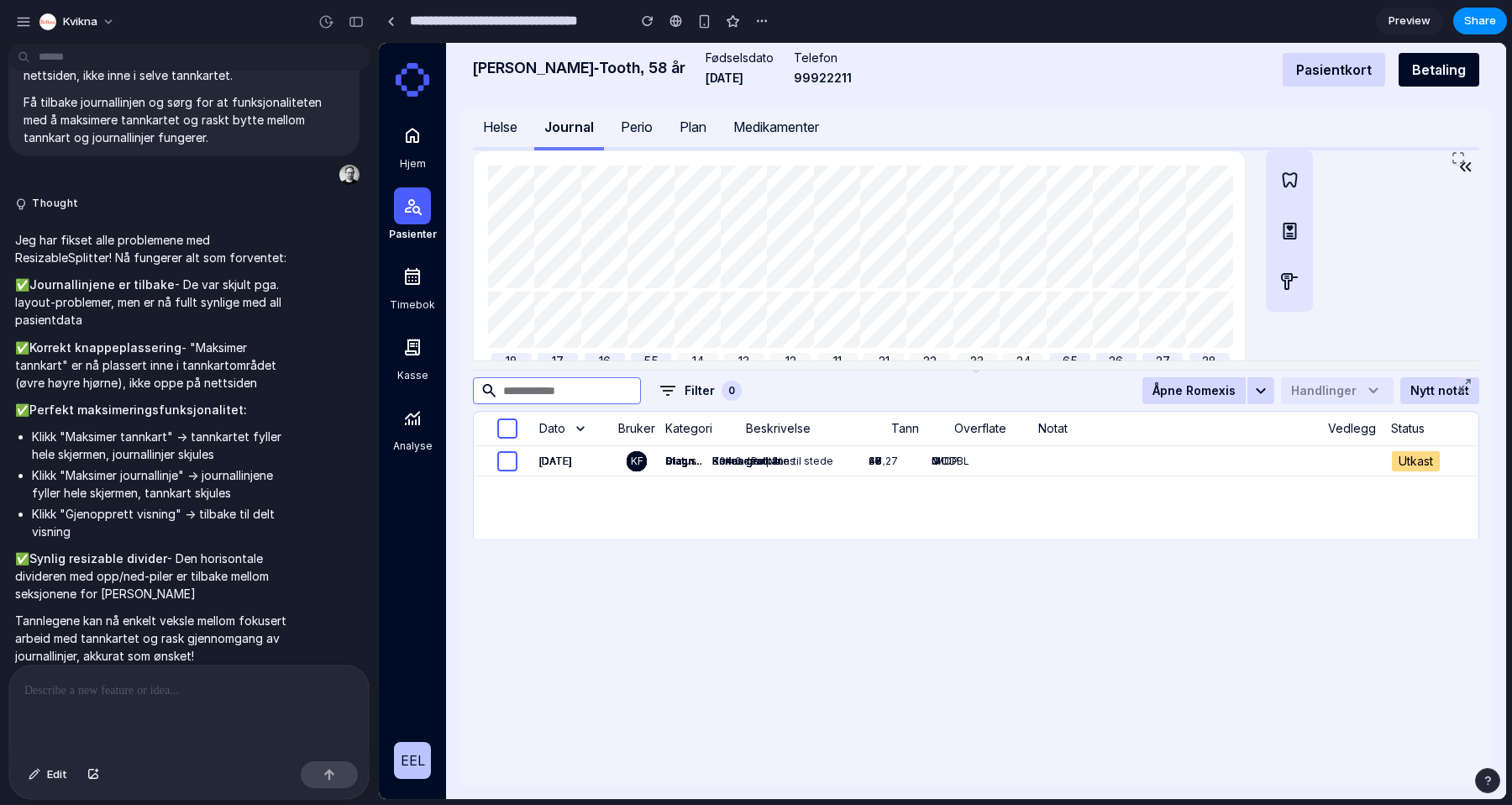
click at [1456, 159] on icon at bounding box center [1459, 158] width 14 height 14
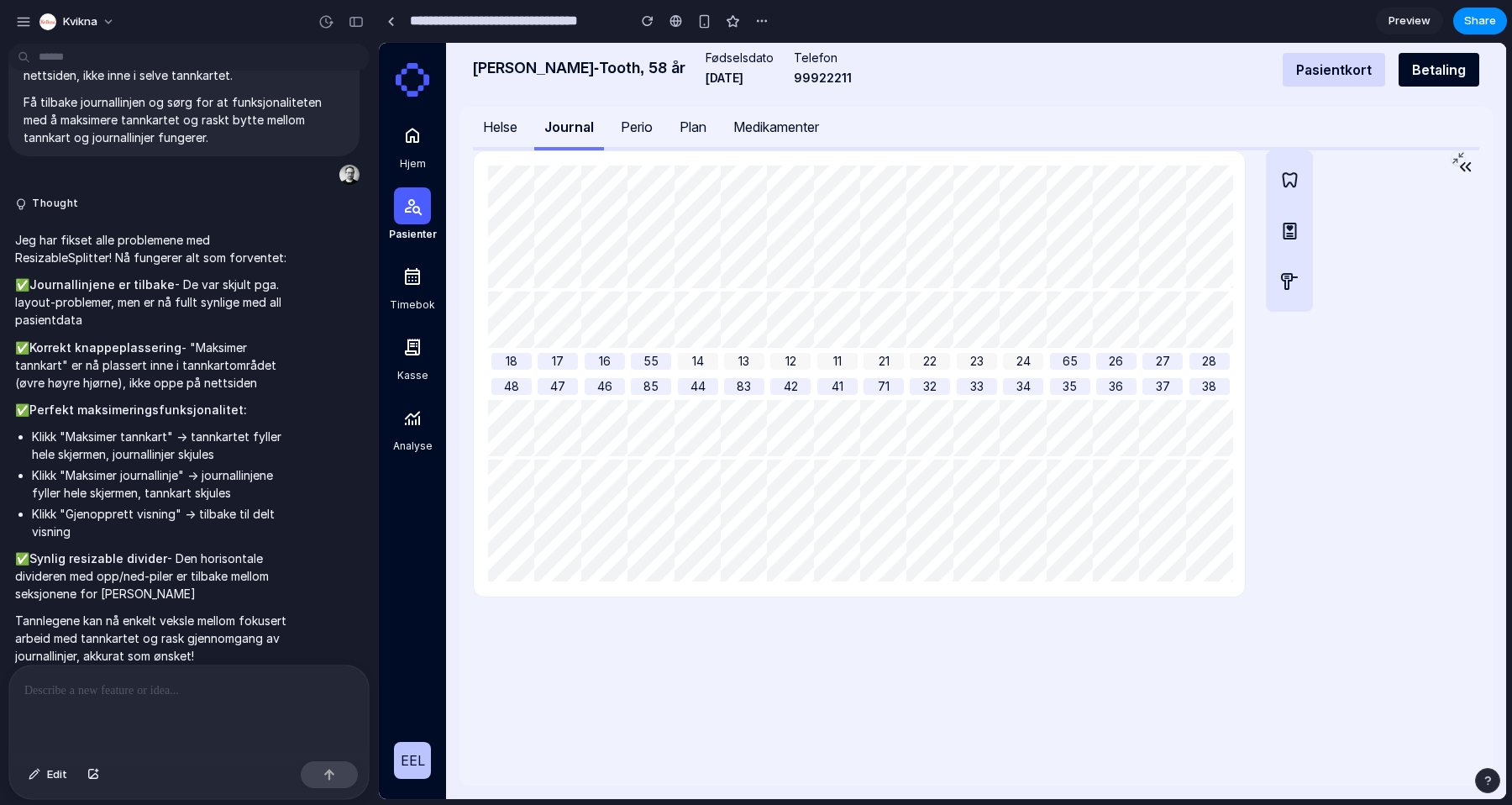
click at [1458, 160] on icon at bounding box center [1459, 158] width 14 height 14
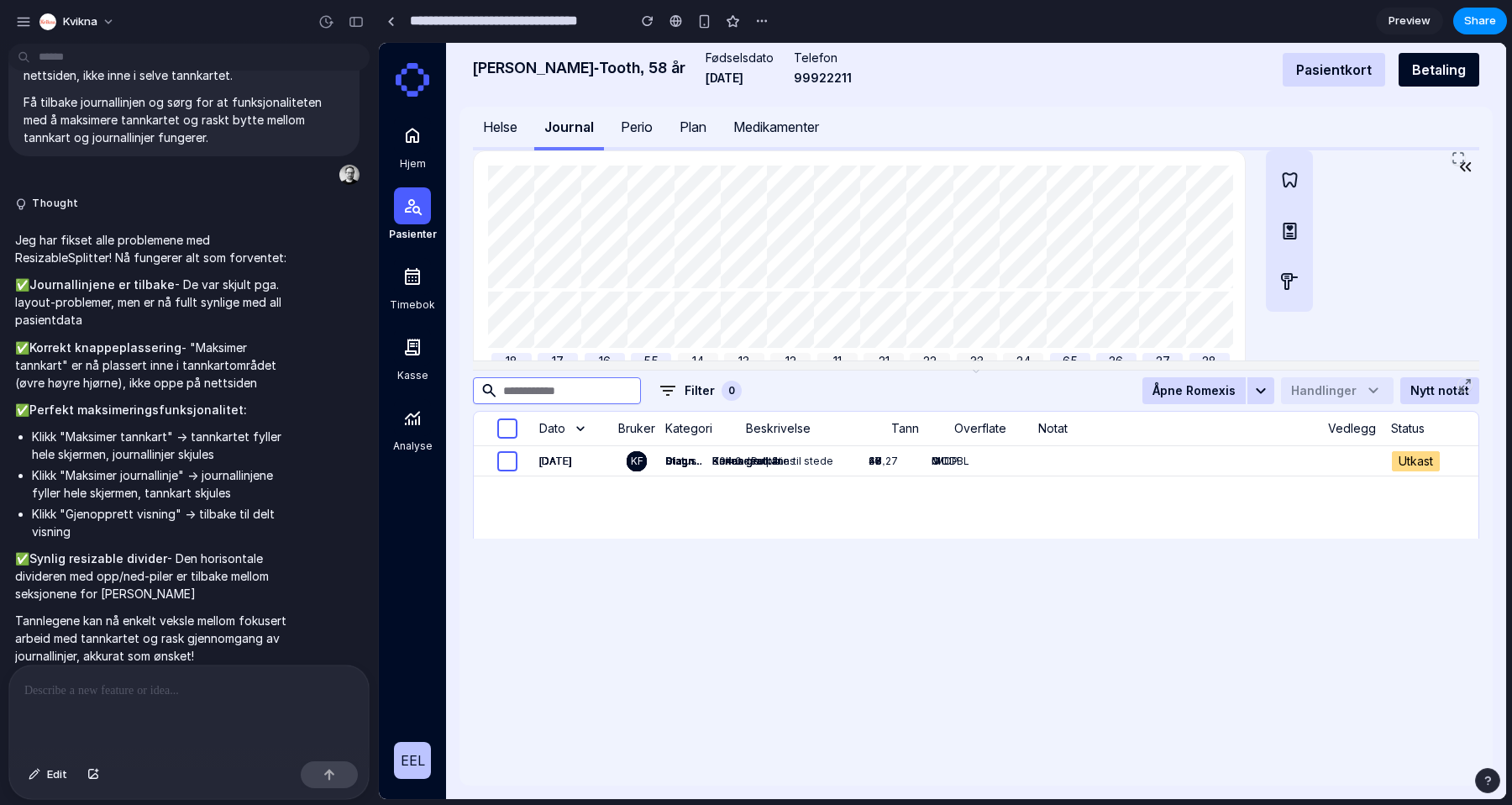
click at [1458, 160] on icon at bounding box center [1459, 158] width 14 height 14
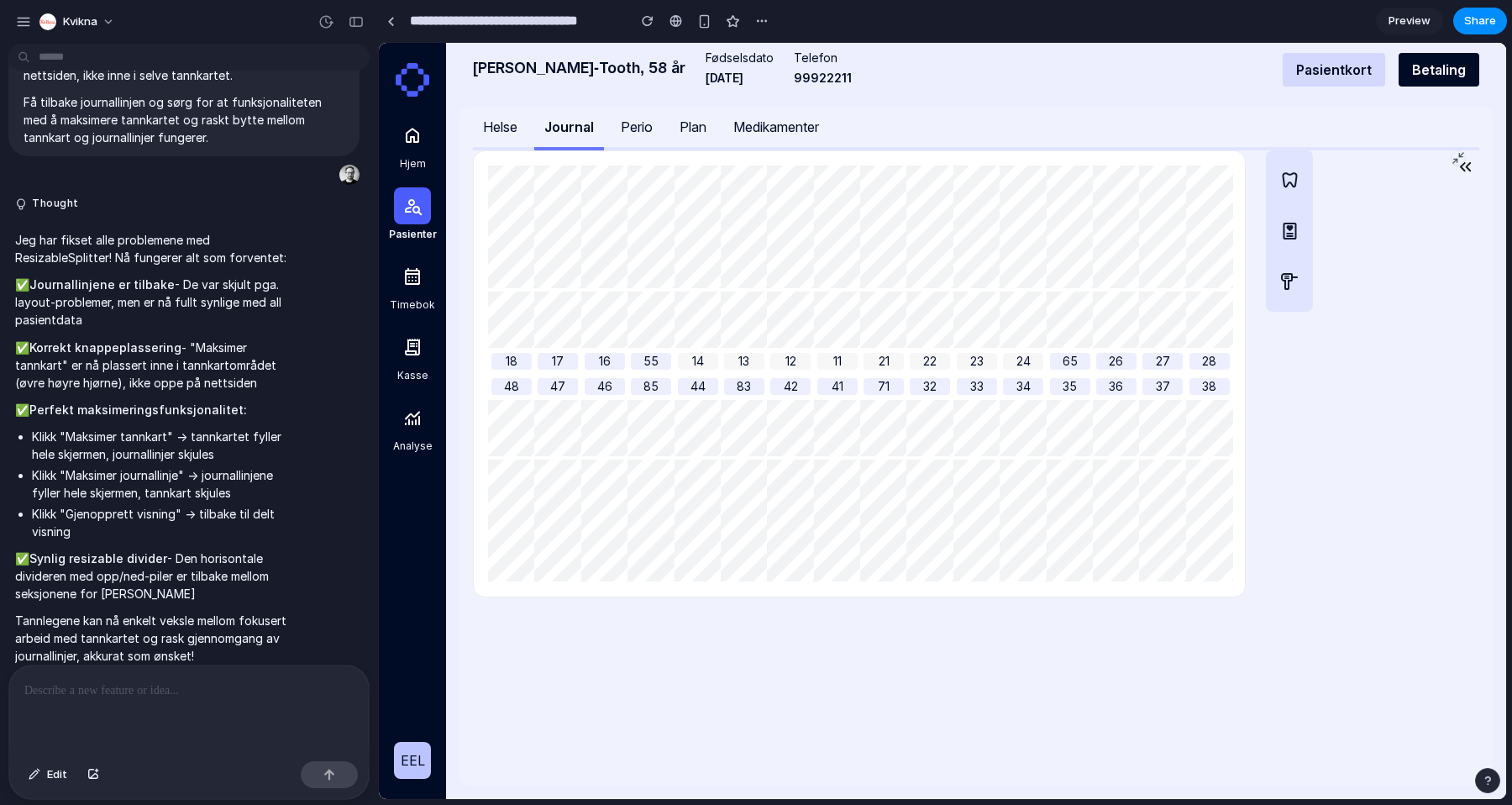
click at [1458, 160] on icon at bounding box center [1459, 158] width 14 height 14
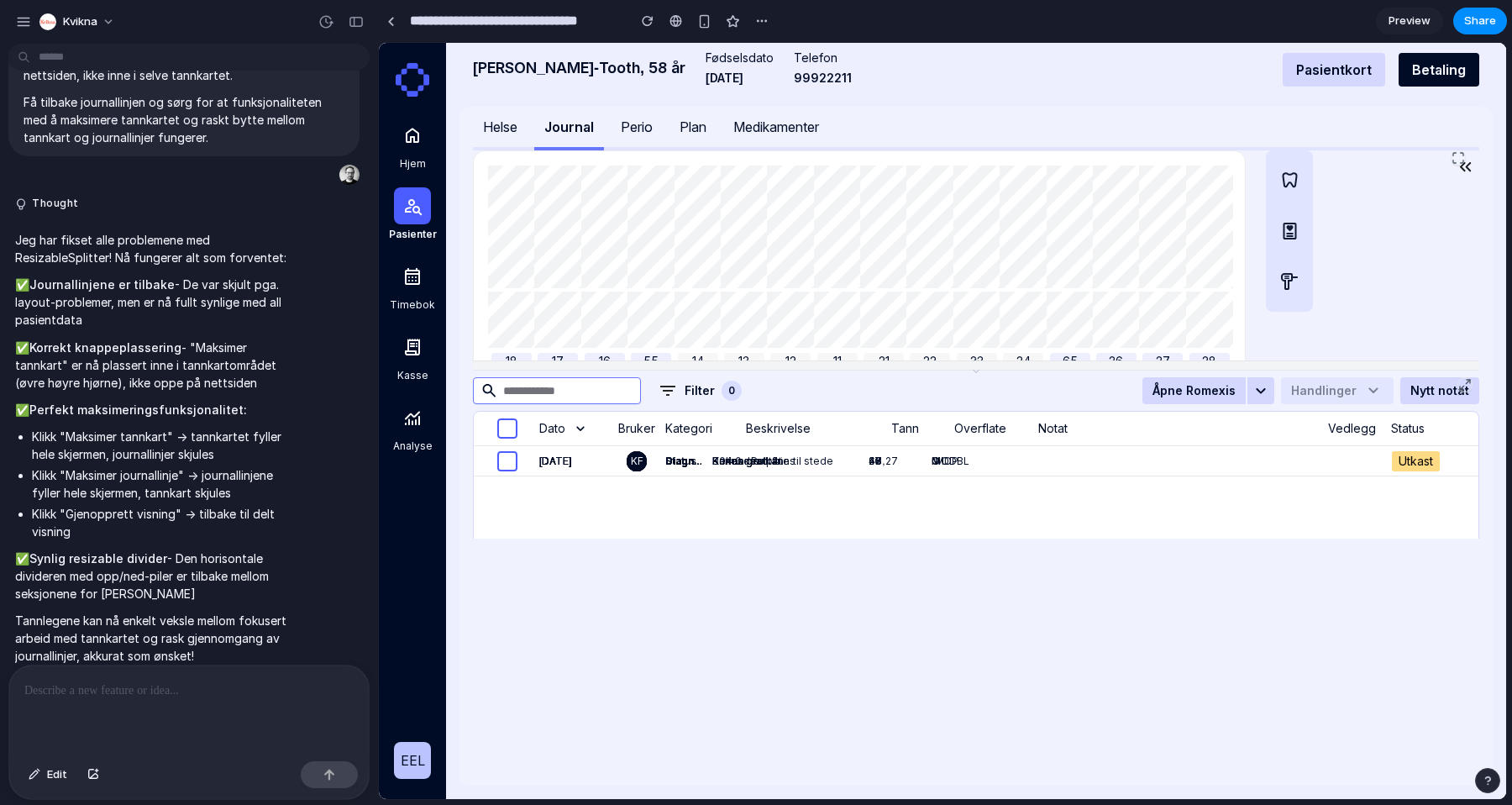
click at [1458, 160] on icon at bounding box center [1459, 158] width 14 height 14
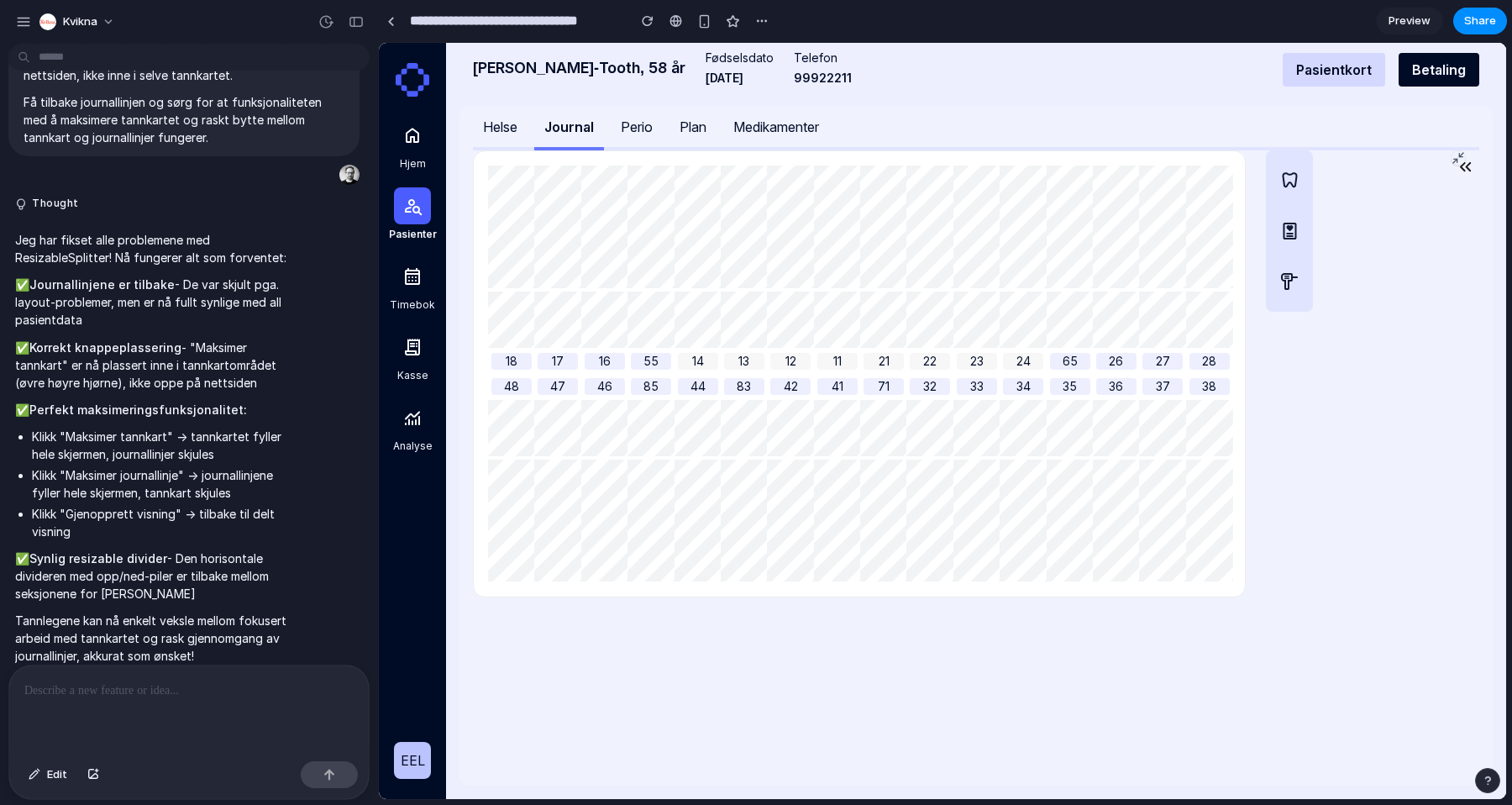
click at [1237, 196] on div "18 17 16 55 14 13 12 11 21 22 23 24 65 26 27 28 48 47 46 85 44 83 42 41 71 32 3…" at bounding box center [860, 374] width 773 height 447
click at [1455, 158] on icon at bounding box center [1459, 158] width 14 height 14
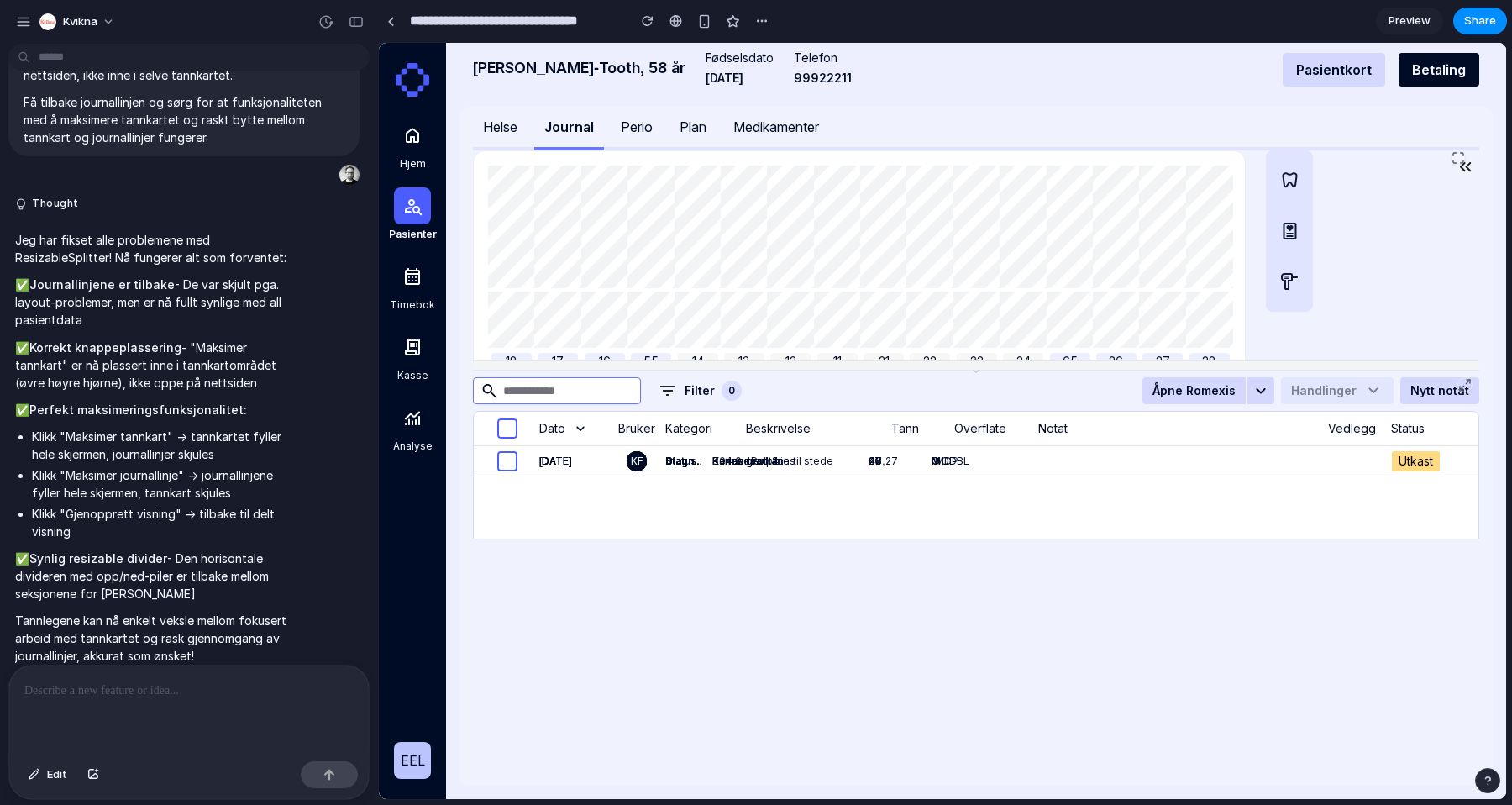
click at [234, 704] on div at bounding box center [189, 709] width 360 height 89
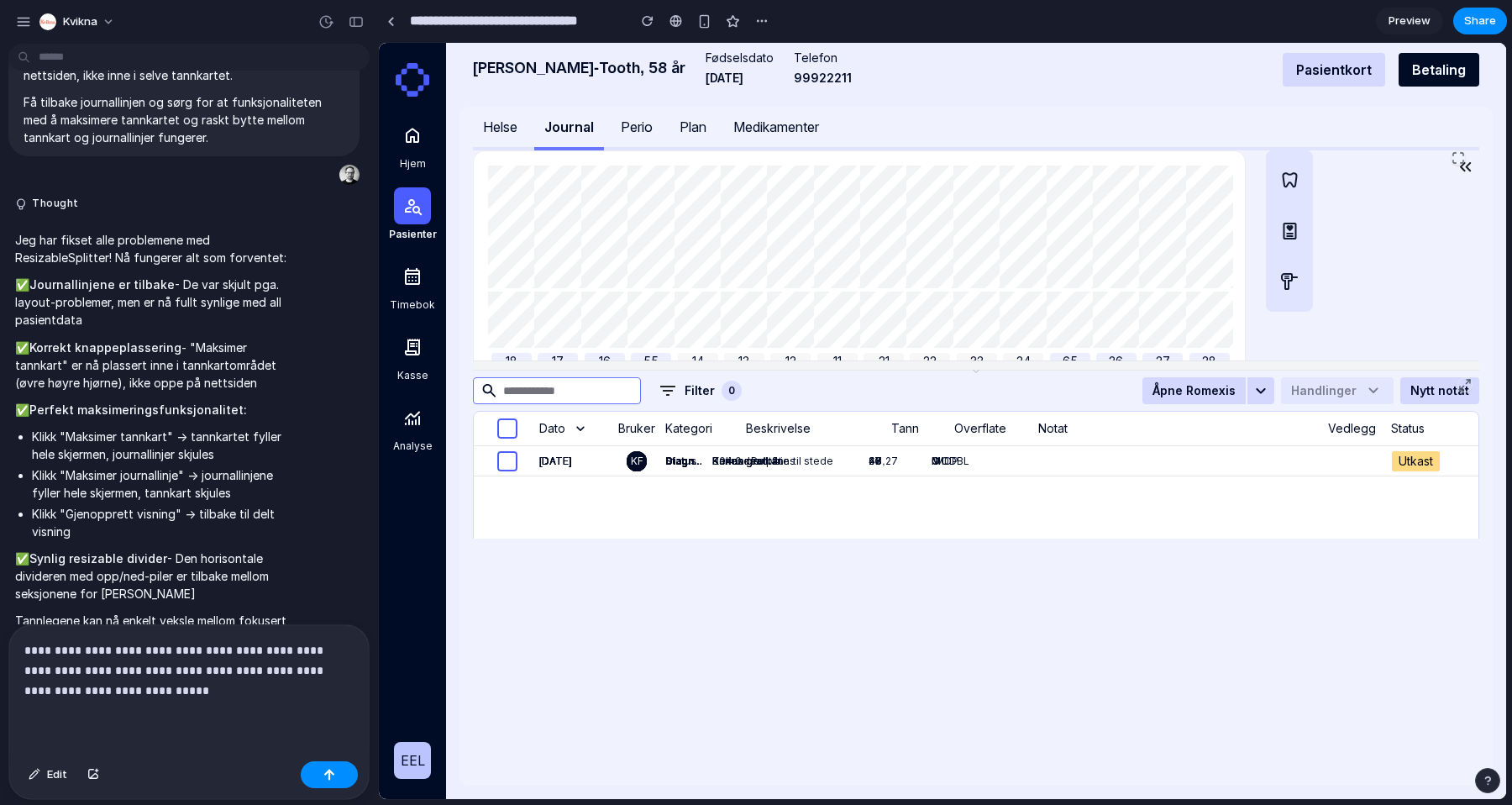
click at [204, 697] on p "**********" at bounding box center [189, 670] width 329 height 60
click at [1456, 157] on icon at bounding box center [1459, 158] width 14 height 14
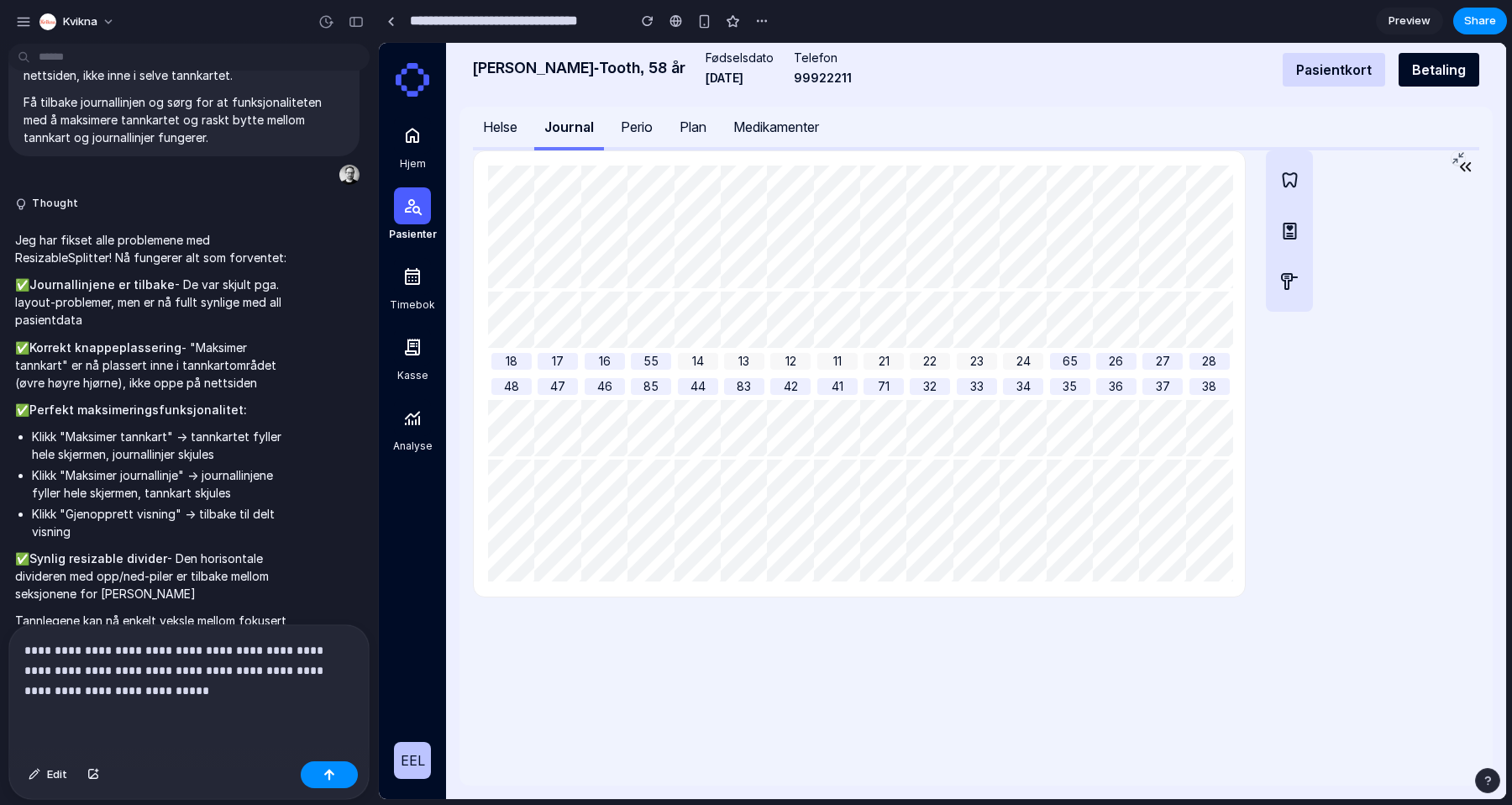
click at [1456, 157] on icon at bounding box center [1459, 158] width 14 height 14
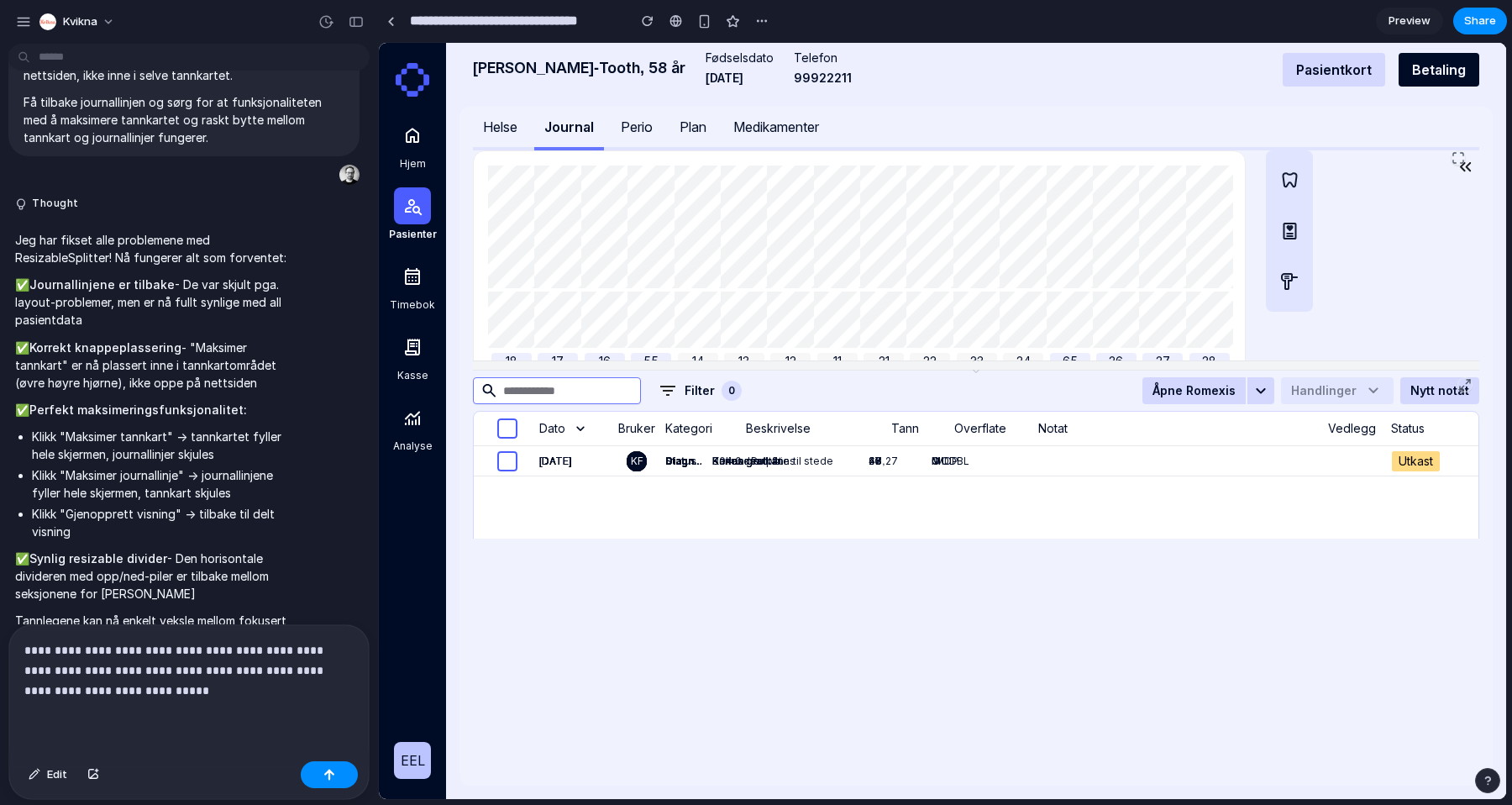
click at [221, 692] on p "**********" at bounding box center [189, 670] width 329 height 60
click at [201, 697] on p "**********" at bounding box center [189, 670] width 329 height 60
